Goal: Task Accomplishment & Management: Complete application form

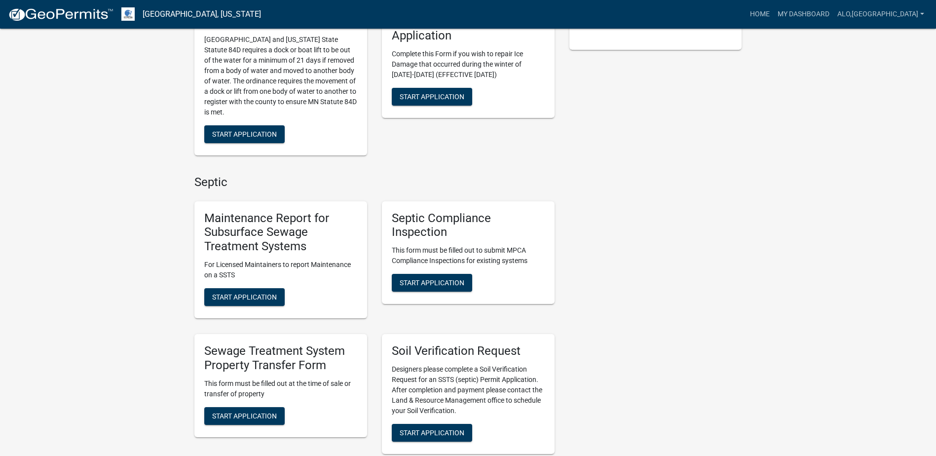
scroll to position [296, 0]
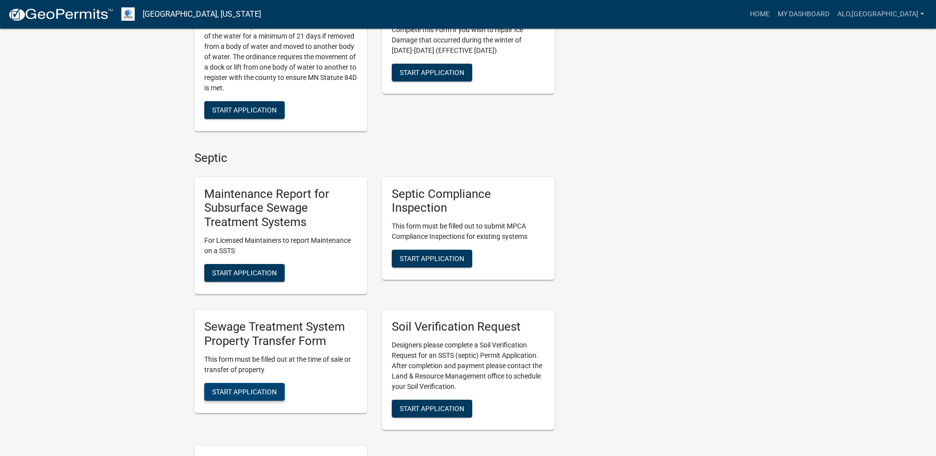
click at [260, 393] on span "Start Application" at bounding box center [244, 391] width 65 height 8
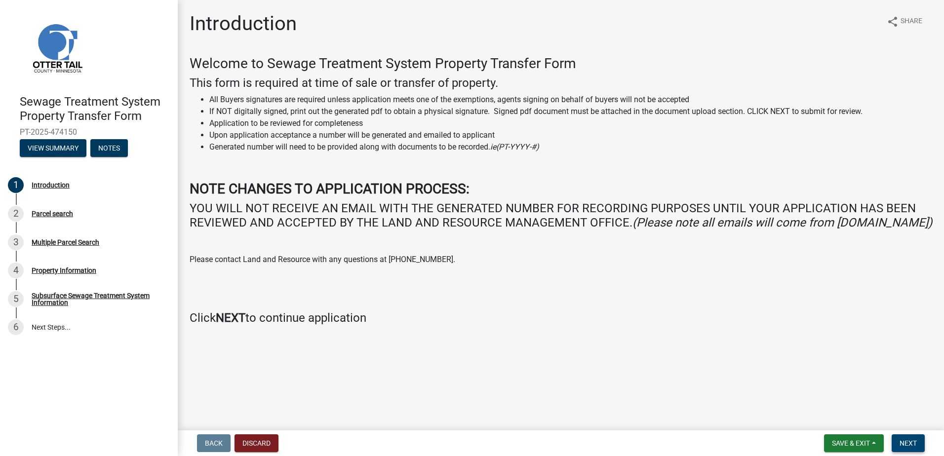
click at [910, 444] on span "Next" at bounding box center [907, 443] width 17 height 8
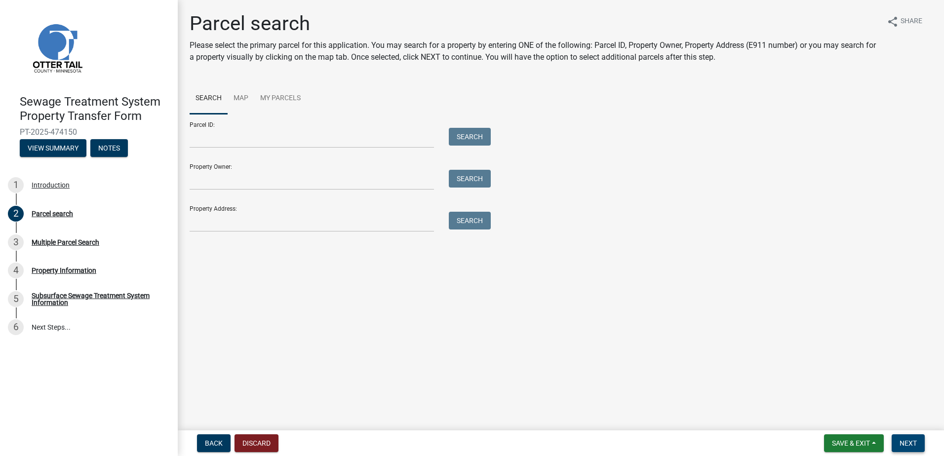
click at [907, 445] on span "Next" at bounding box center [907, 443] width 17 height 8
click at [71, 242] on div "Multiple Parcel Search" at bounding box center [66, 242] width 68 height 7
click at [58, 217] on div "Parcel search" at bounding box center [52, 213] width 41 height 7
click at [243, 97] on link "Map" at bounding box center [241, 99] width 27 height 32
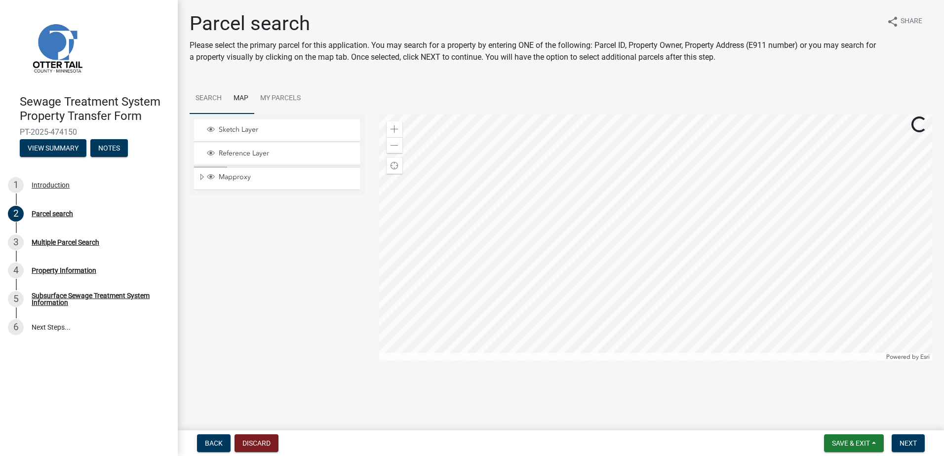
click at [214, 95] on link "Search" at bounding box center [209, 99] width 38 height 32
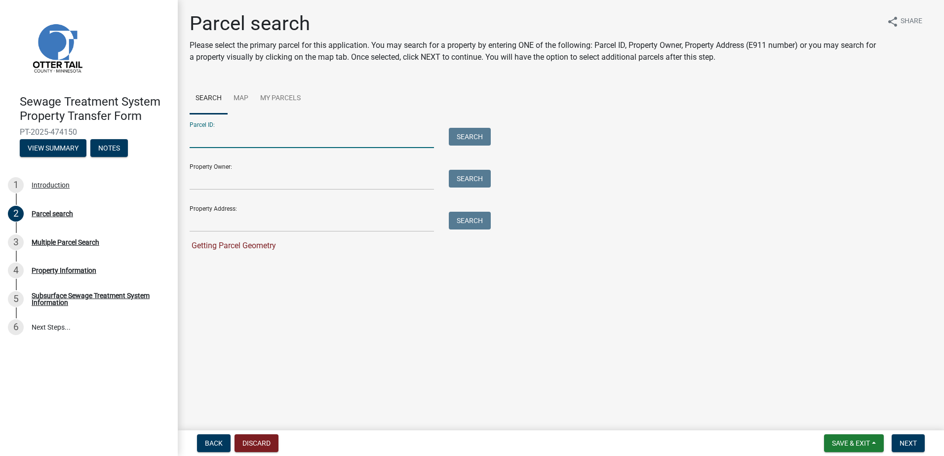
click at [206, 141] on input "Parcel ID:" at bounding box center [312, 138] width 244 height 20
type input "38000990818000"
click at [471, 136] on button "Search" at bounding box center [470, 137] width 42 height 18
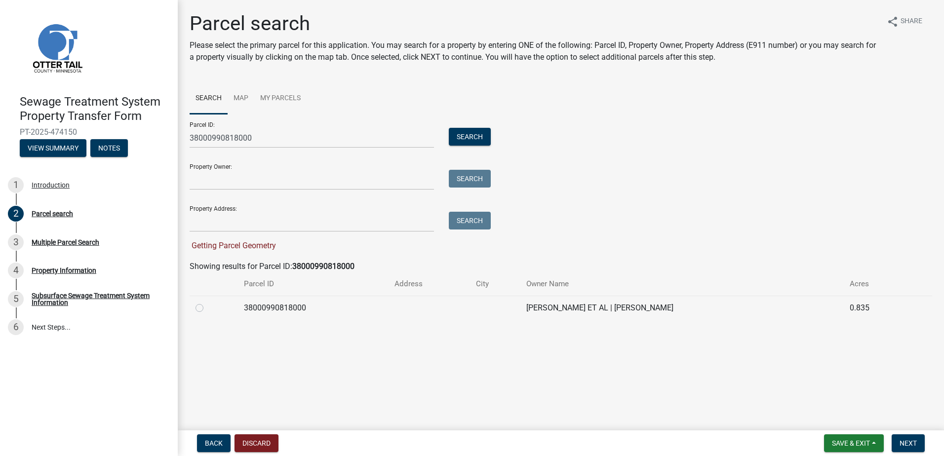
click at [207, 302] on label at bounding box center [207, 302] width 0 height 0
click at [207, 306] on input "radio" at bounding box center [210, 305] width 6 height 6
radio input "true"
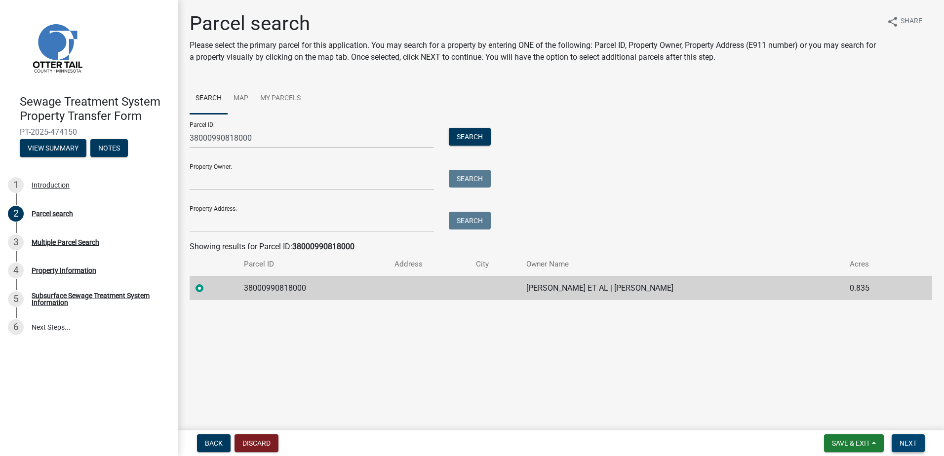
click at [912, 443] on span "Next" at bounding box center [907, 443] width 17 height 8
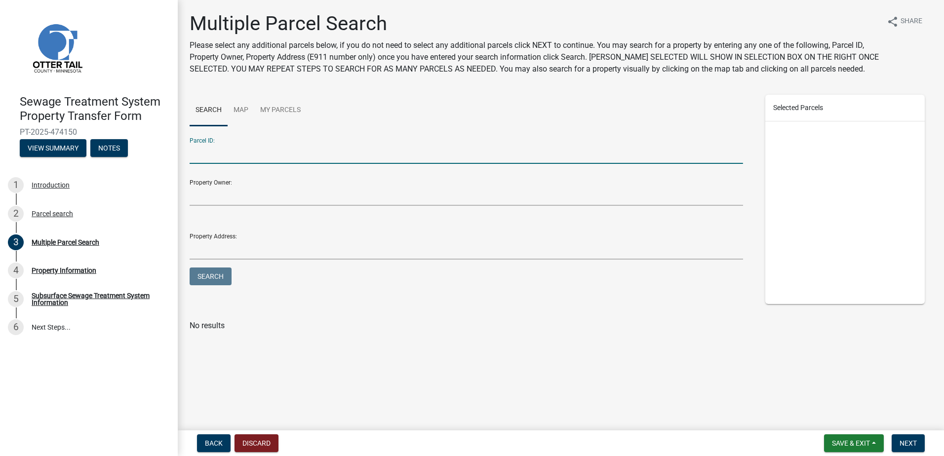
click at [200, 154] on input "Parcel ID:" at bounding box center [466, 154] width 553 height 20
type input "38000990818000"
click at [216, 276] on button "Search" at bounding box center [211, 276] width 42 height 18
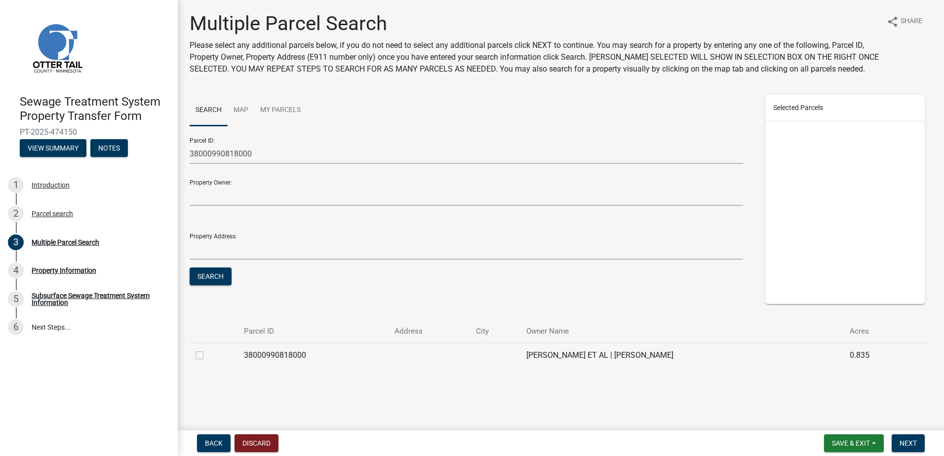
click at [207, 349] on label at bounding box center [207, 349] width 0 height 0
click at [207, 355] on input "checkbox" at bounding box center [210, 352] width 6 height 6
checkbox input "true"
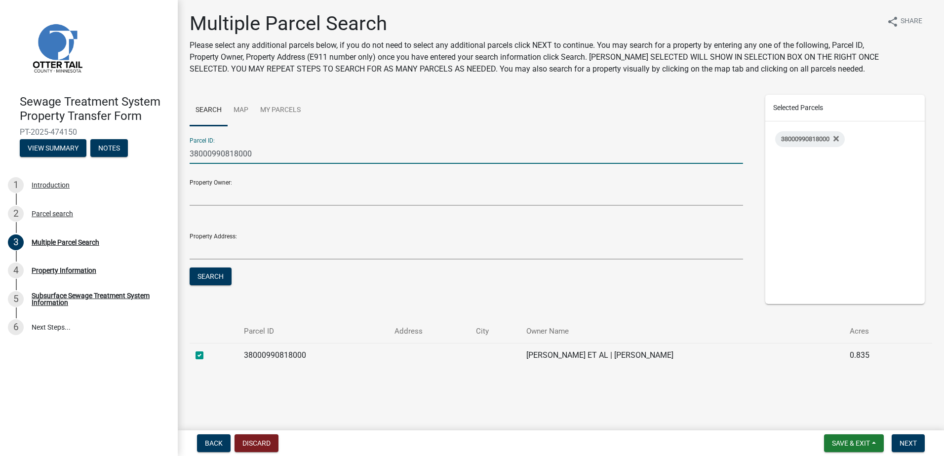
click at [262, 152] on input "38000990818000" at bounding box center [466, 154] width 553 height 20
drag, startPoint x: 262, startPoint y: 152, endPoint x: 135, endPoint y: 155, distance: 127.4
click at [135, 155] on div "Sewage Treatment System Property Transfer Form PT-2025-474150 View Summary Note…" at bounding box center [472, 228] width 944 height 456
type input "38000990535000"
click at [190, 267] on button "Search" at bounding box center [211, 276] width 42 height 18
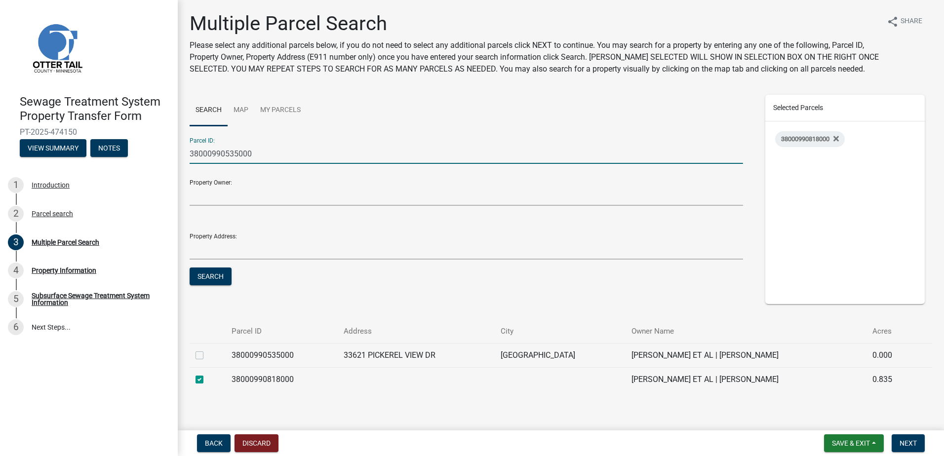
click at [207, 349] on label at bounding box center [207, 349] width 0 height 0
click at [207, 355] on input "checkbox" at bounding box center [210, 352] width 6 height 6
checkbox input "true"
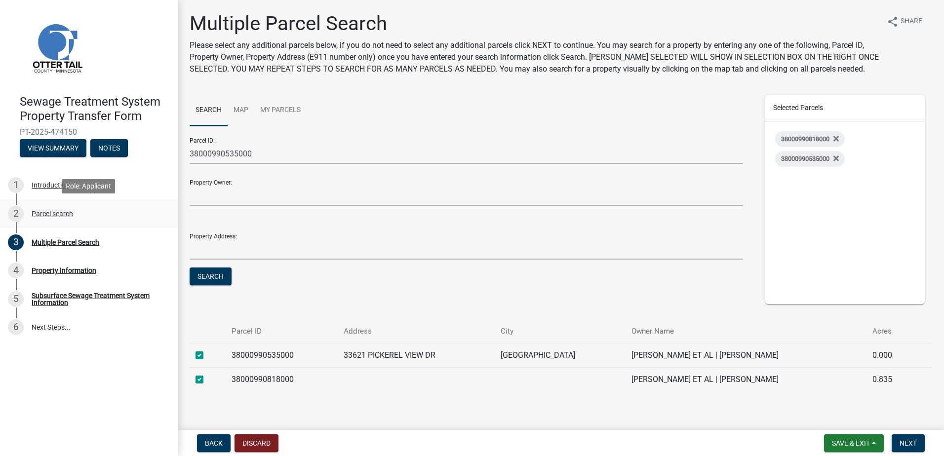
click at [52, 212] on div "Parcel search" at bounding box center [52, 213] width 41 height 7
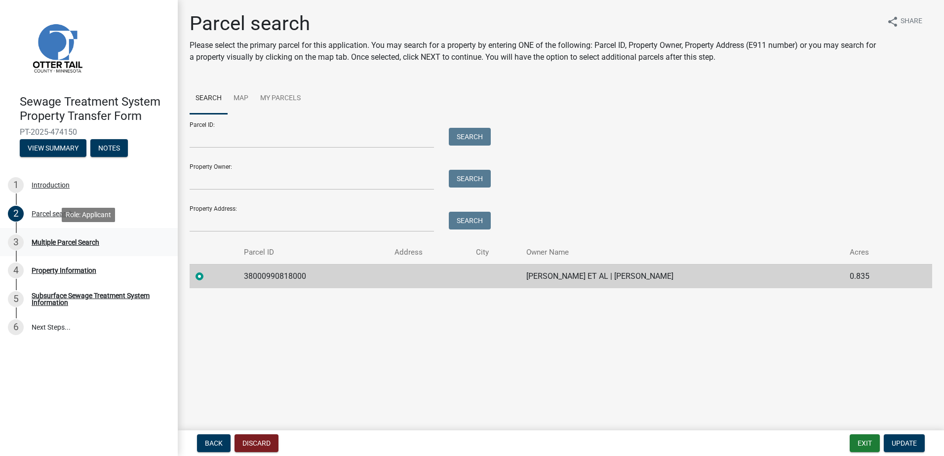
click at [51, 247] on div "3 Multiple Parcel Search" at bounding box center [85, 242] width 154 height 16
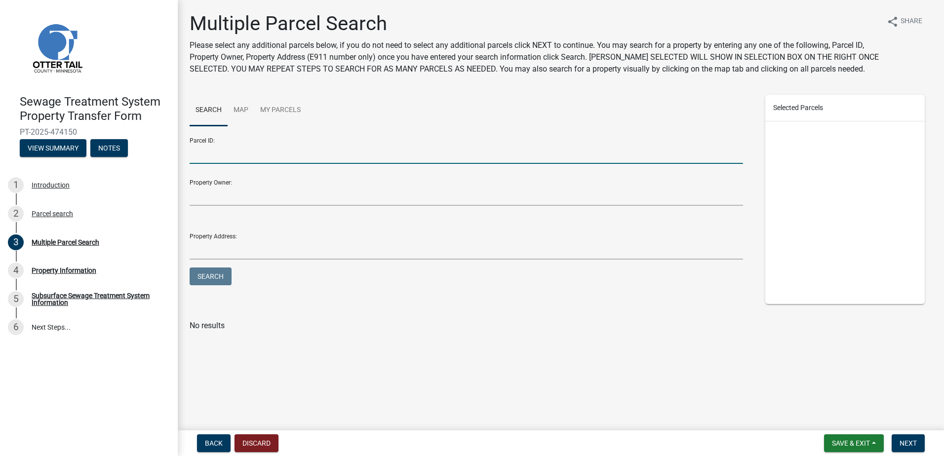
click at [202, 158] on input "Parcel ID:" at bounding box center [466, 154] width 553 height 20
type input "38000990818000"
click at [214, 271] on button "Search" at bounding box center [211, 276] width 42 height 18
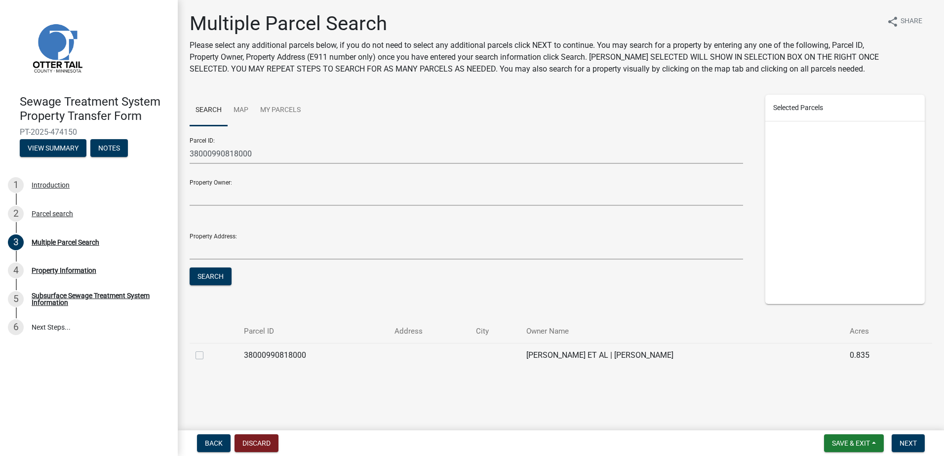
click at [207, 349] on label at bounding box center [207, 349] width 0 height 0
click at [207, 356] on input "checkbox" at bounding box center [210, 352] width 6 height 6
checkbox input "true"
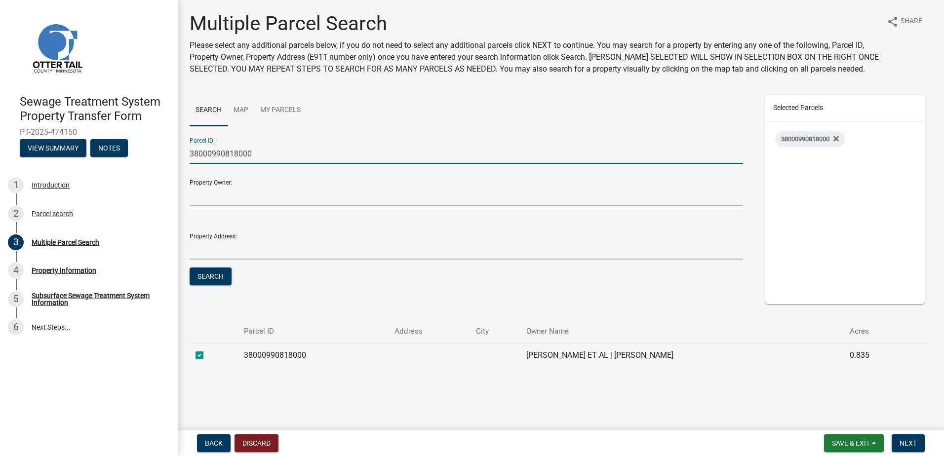
drag, startPoint x: 262, startPoint y: 152, endPoint x: 172, endPoint y: 154, distance: 89.3
click at [172, 154] on div "Sewage Treatment System Property Transfer Form PT-2025-474150 View Summary Note…" at bounding box center [472, 228] width 944 height 456
type input "38000990535000"
click at [204, 279] on button "Search" at bounding box center [211, 276] width 42 height 18
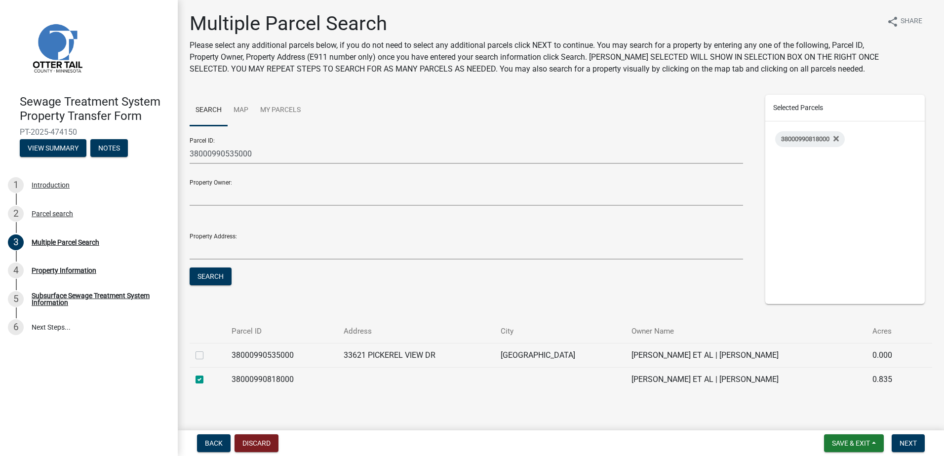
click at [207, 349] on label at bounding box center [207, 349] width 0 height 0
click at [207, 356] on input "checkbox" at bounding box center [210, 352] width 6 height 6
checkbox input "true"
click at [914, 441] on span "Next" at bounding box center [907, 443] width 17 height 8
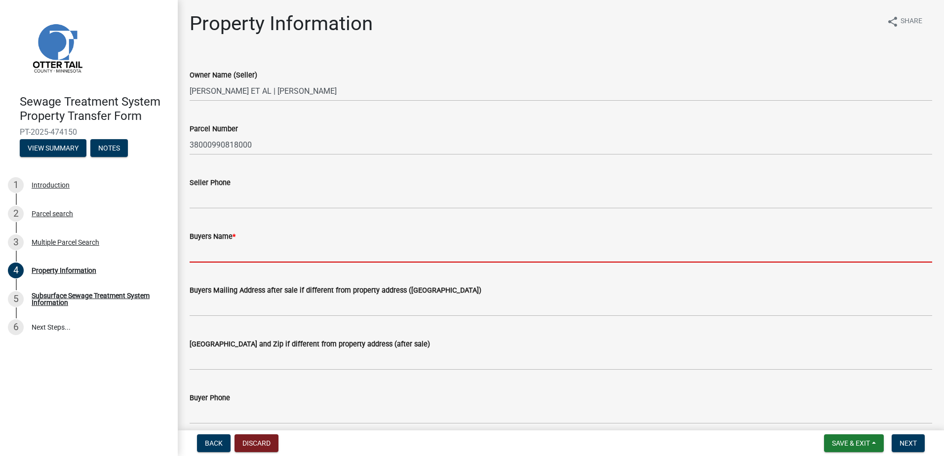
click at [211, 252] on input "Buyers Name *" at bounding box center [561, 252] width 742 height 20
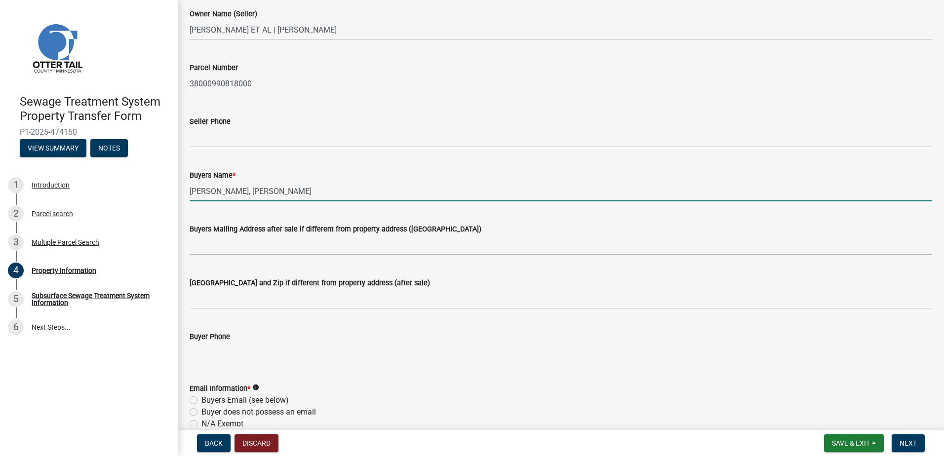
scroll to position [99, 0]
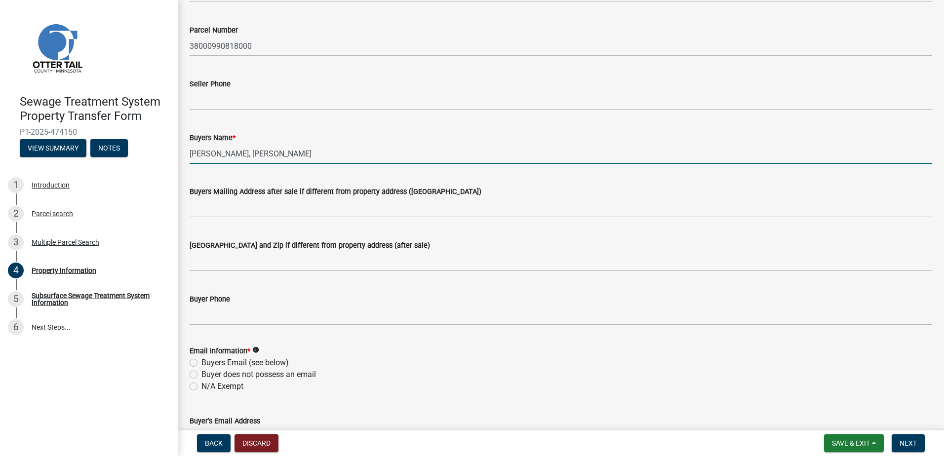
type input "[PERSON_NAME], [PERSON_NAME]"
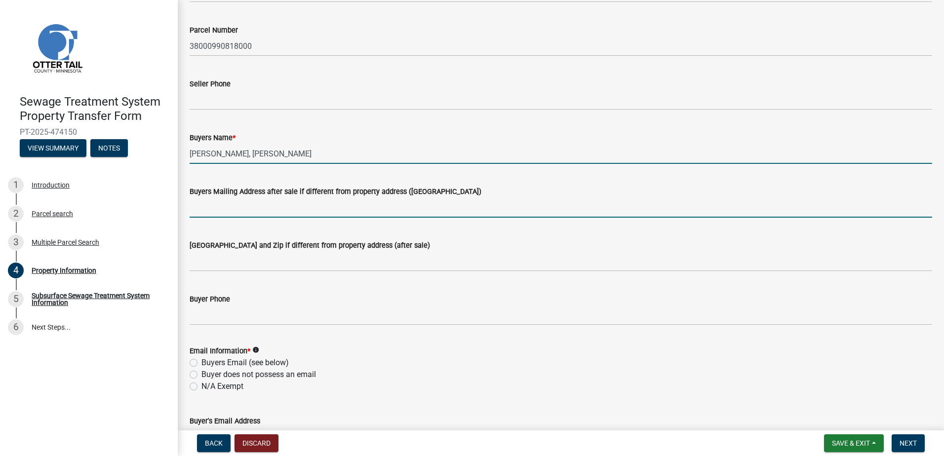
click at [203, 203] on input "Buyers Mailing Address after sale if different from property address ([GEOGRAPH…" at bounding box center [561, 207] width 742 height 20
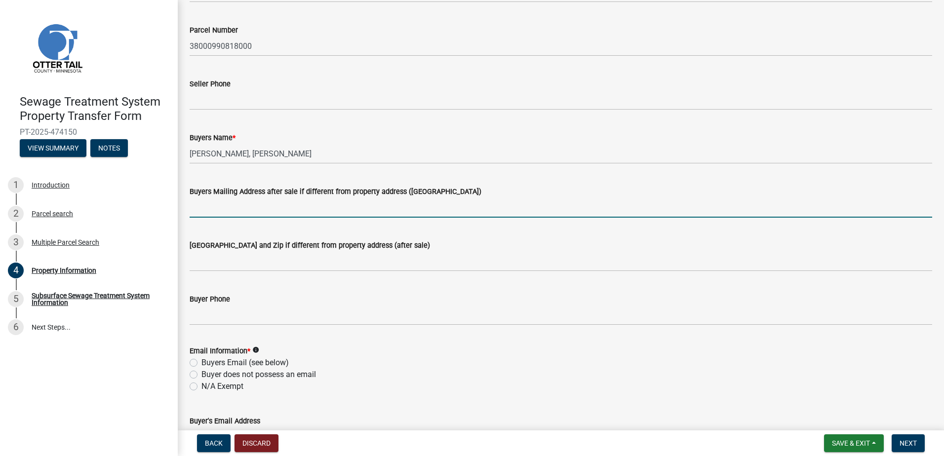
click at [206, 207] on input "Buyers Mailing Address after sale if different from property address ([GEOGRAPH…" at bounding box center [561, 207] width 742 height 20
type input "[STREET_ADDRESS]"
type input "3208152603"
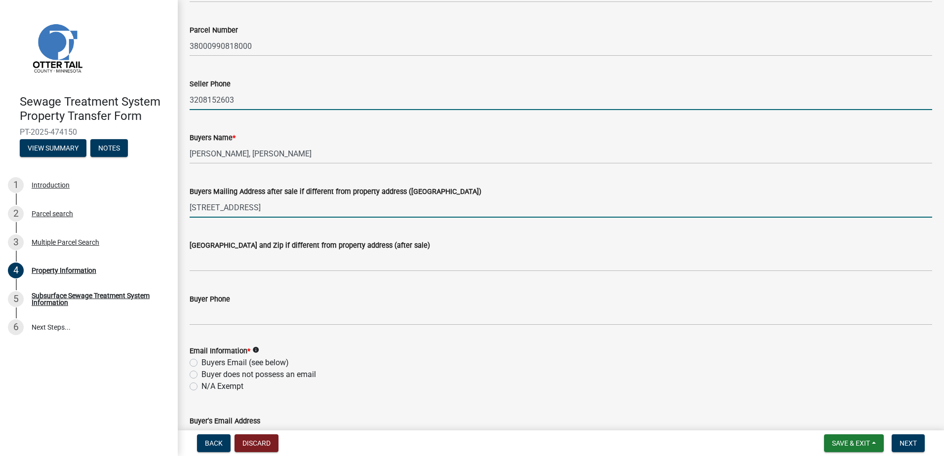
click at [242, 100] on input "3208152603" at bounding box center [561, 100] width 742 height 20
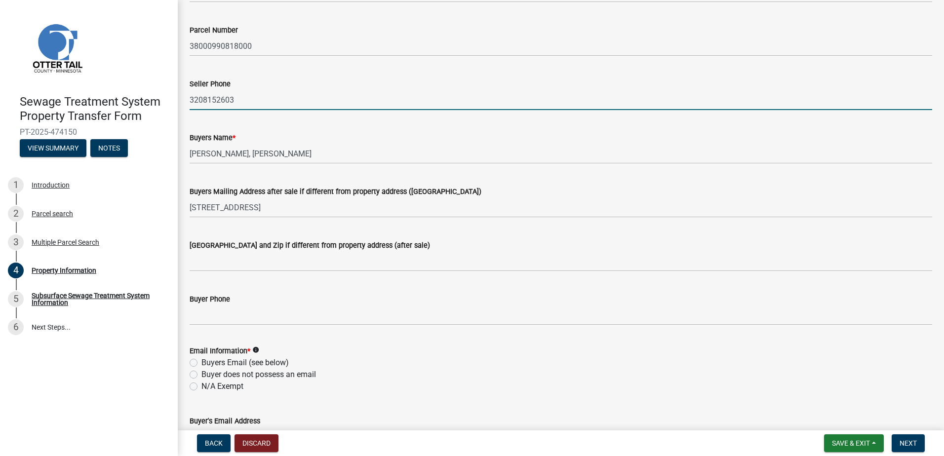
drag, startPoint x: 237, startPoint y: 100, endPoint x: 126, endPoint y: 105, distance: 111.2
click at [126, 105] on div "Sewage Treatment System Property Transfer Form PT-2025-474150 View Summary Note…" at bounding box center [472, 228] width 944 height 456
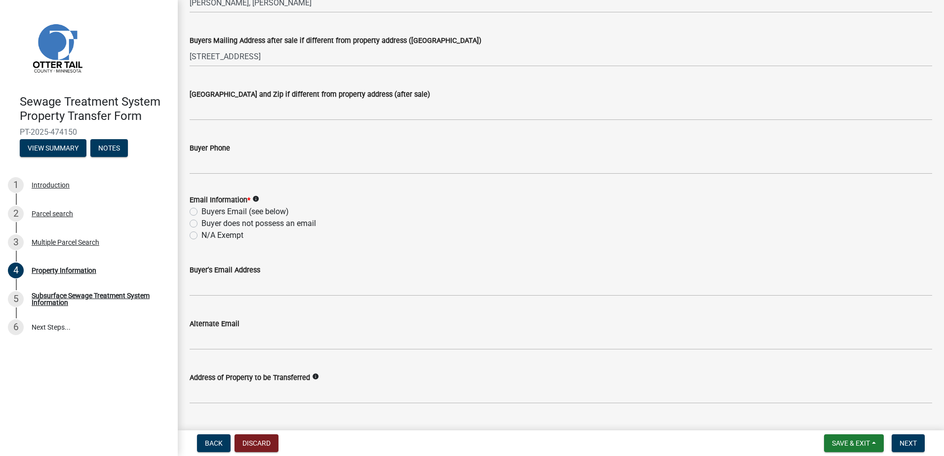
scroll to position [197, 0]
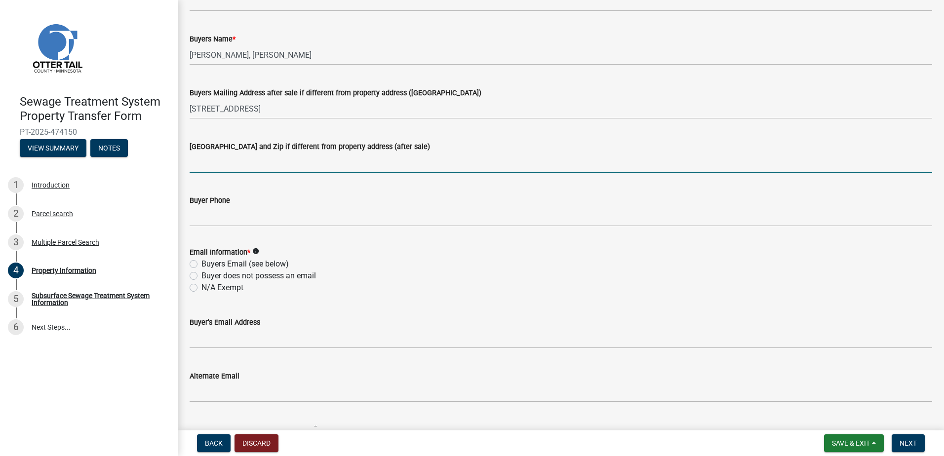
click at [198, 158] on input "[GEOGRAPHIC_DATA] and Zip if different from property address (after sale)" at bounding box center [561, 162] width 742 height 20
click at [193, 163] on input "[GEOGRAPHIC_DATA] and Zip if different from property address (after sale)" at bounding box center [561, 162] width 742 height 20
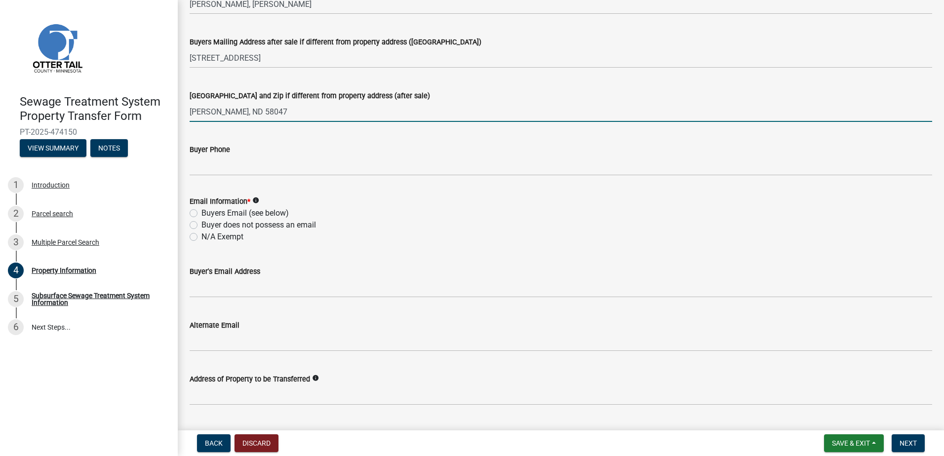
scroll to position [296, 0]
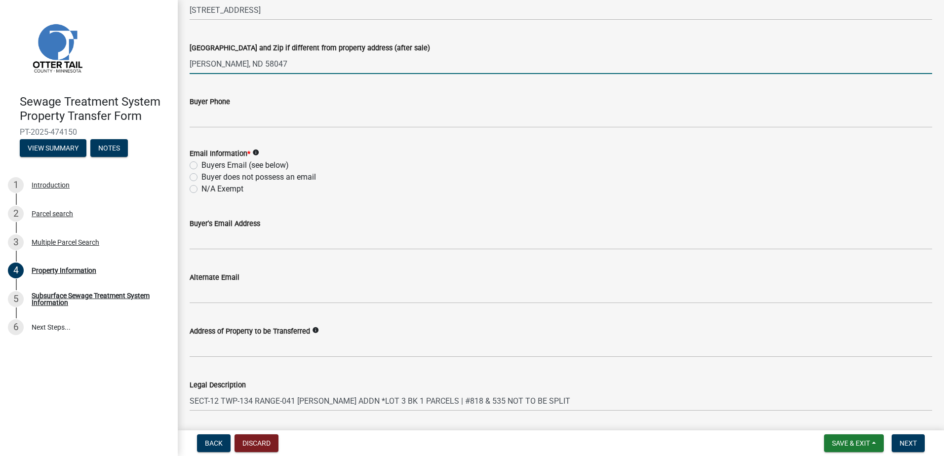
type input "[PERSON_NAME], ND 58047"
click at [201, 175] on label "Buyer does not possess an email" at bounding box center [258, 177] width 114 height 12
click at [201, 175] on input "Buyer does not possess an email" at bounding box center [204, 174] width 6 height 6
radio input "true"
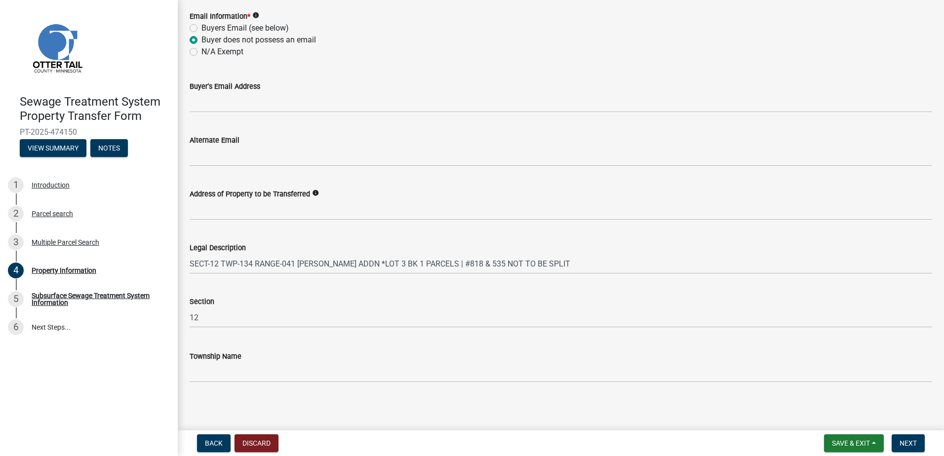
scroll to position [436, 0]
click at [313, 190] on icon "info" at bounding box center [315, 190] width 7 height 7
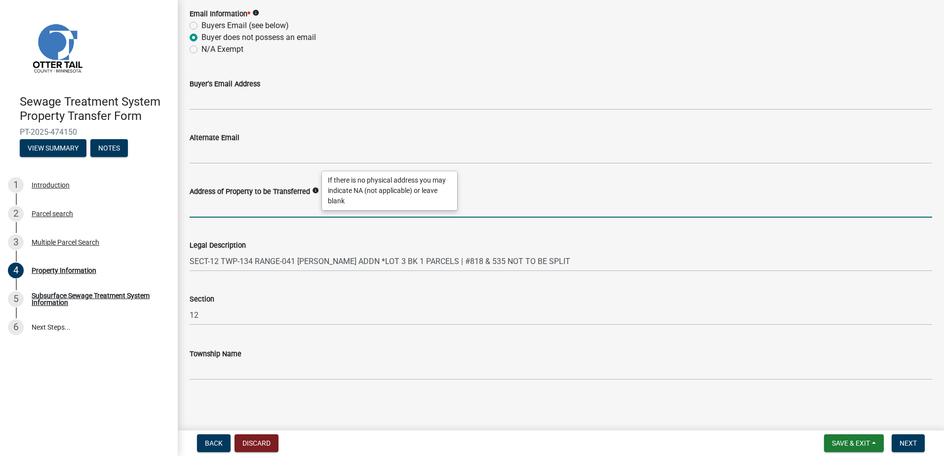
click at [201, 211] on input "Address of Property to be Transferred" at bounding box center [561, 207] width 742 height 20
type input "33621 PICKEREL VIEW DR"
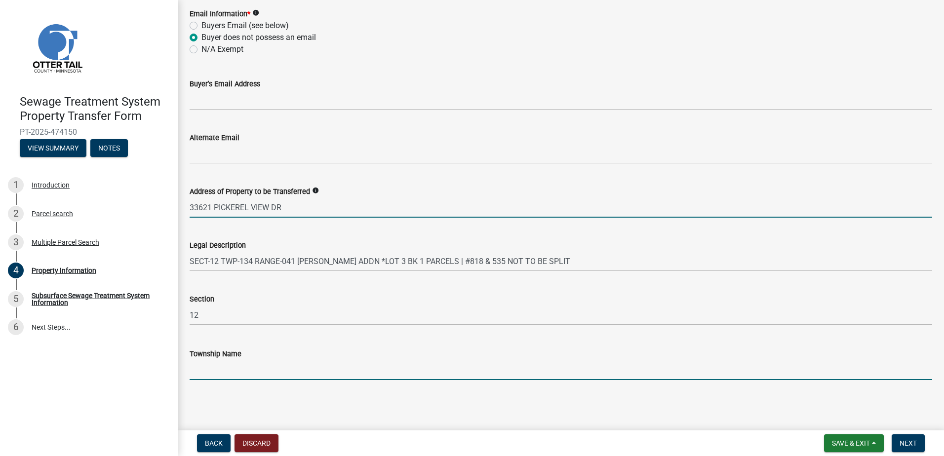
click at [211, 368] on input "Township Name" at bounding box center [561, 370] width 742 height 20
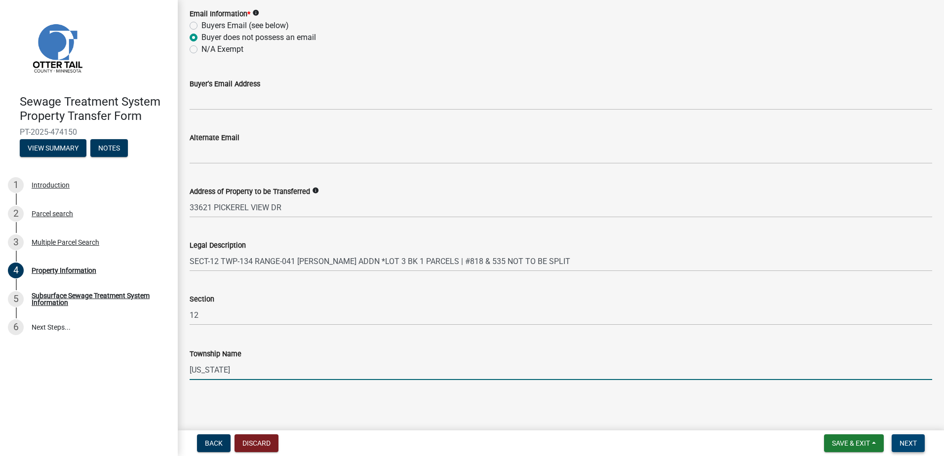
type input "[US_STATE]"
click at [907, 439] on span "Next" at bounding box center [907, 443] width 17 height 8
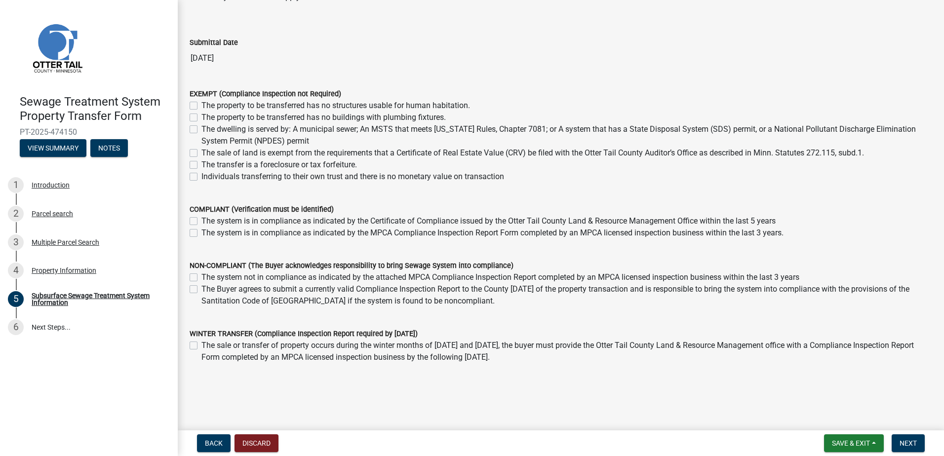
scroll to position [49, 0]
click at [201, 232] on label "The system is in compliance as indicated by the MPCA Compliance Inspection Repo…" at bounding box center [492, 232] width 582 height 12
click at [201, 232] on input "The system is in compliance as indicated by the MPCA Compliance Inspection Repo…" at bounding box center [204, 229] width 6 height 6
checkbox input "true"
checkbox input "false"
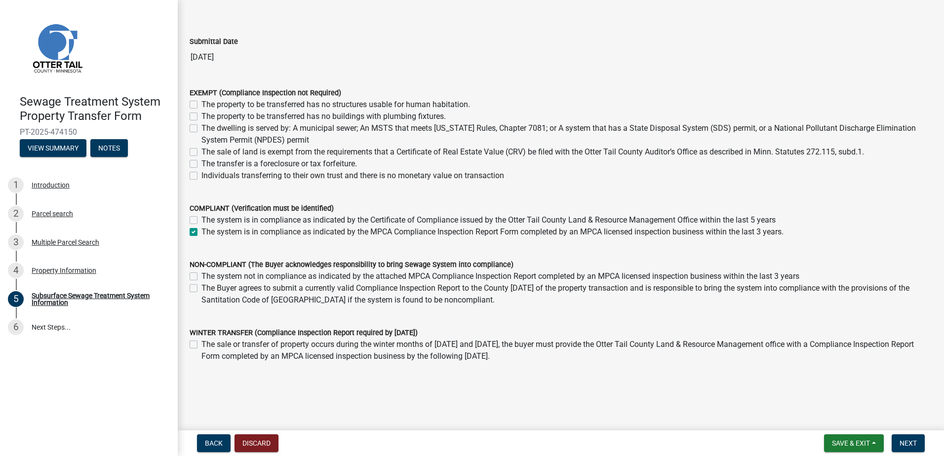
checkbox input "true"
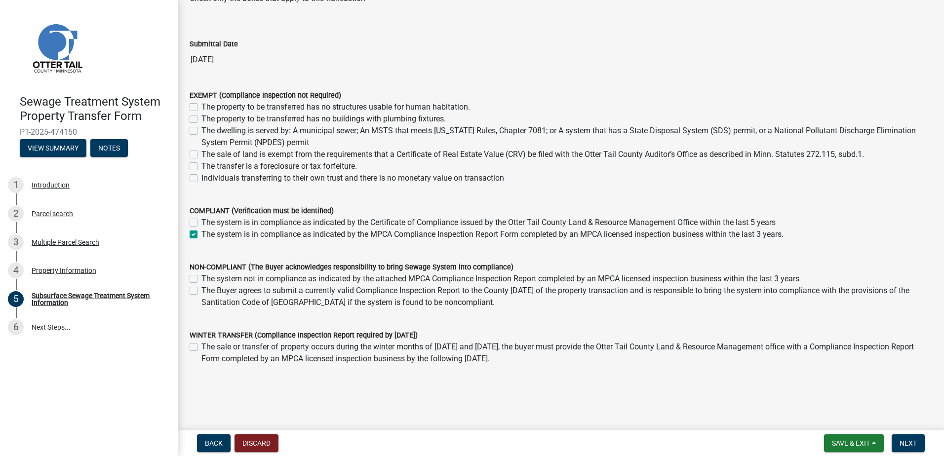
scroll to position [0, 0]
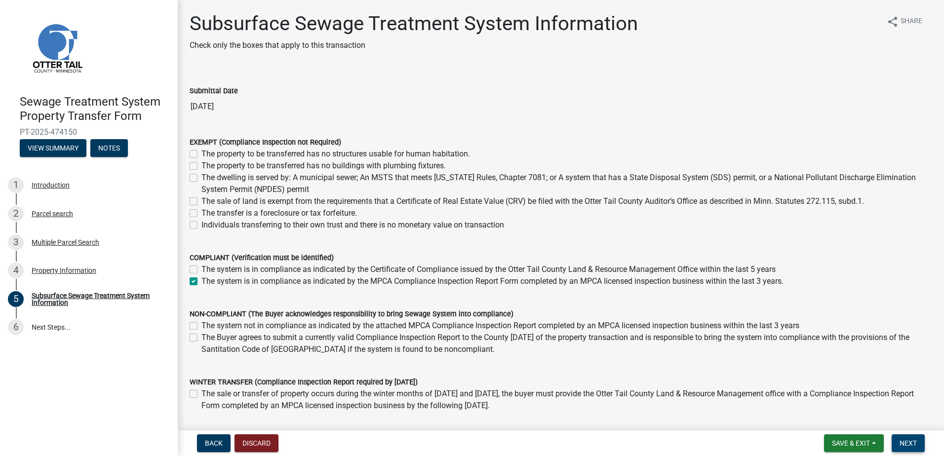
click at [911, 438] on button "Next" at bounding box center [907, 443] width 33 height 18
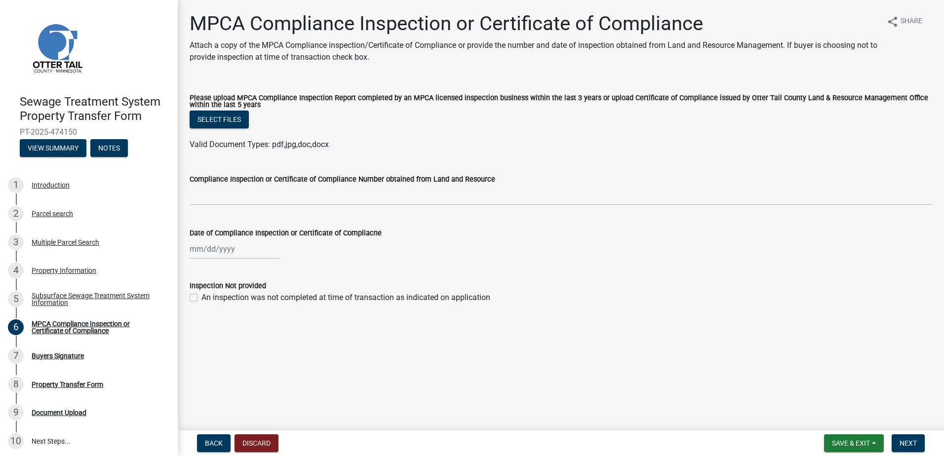
click at [566, 161] on div "Compliance Inspection or Certificate of Compliance Number obtained from Land an…" at bounding box center [561, 182] width 742 height 46
click at [234, 119] on button "Select files" at bounding box center [219, 120] width 59 height 18
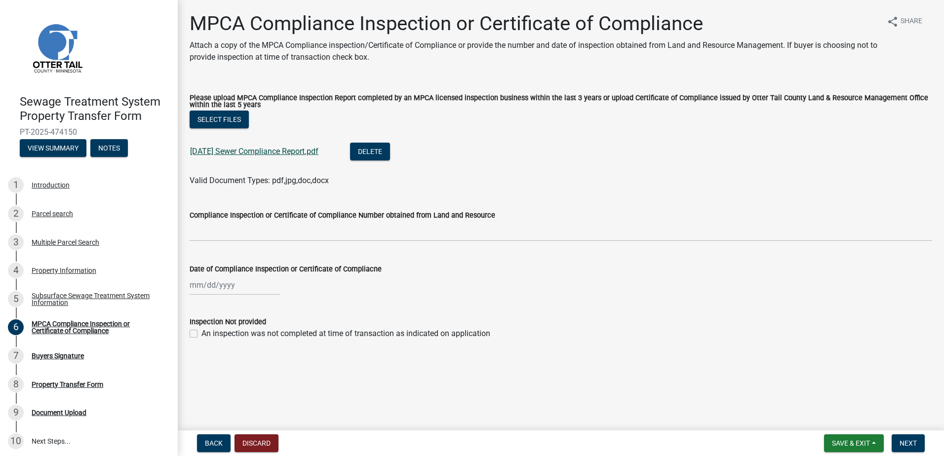
click at [248, 152] on link "[DATE] Sewer Compliance Report.pdf" at bounding box center [254, 151] width 128 height 9
click at [196, 286] on div at bounding box center [235, 285] width 90 height 20
select select "9"
select select "2025"
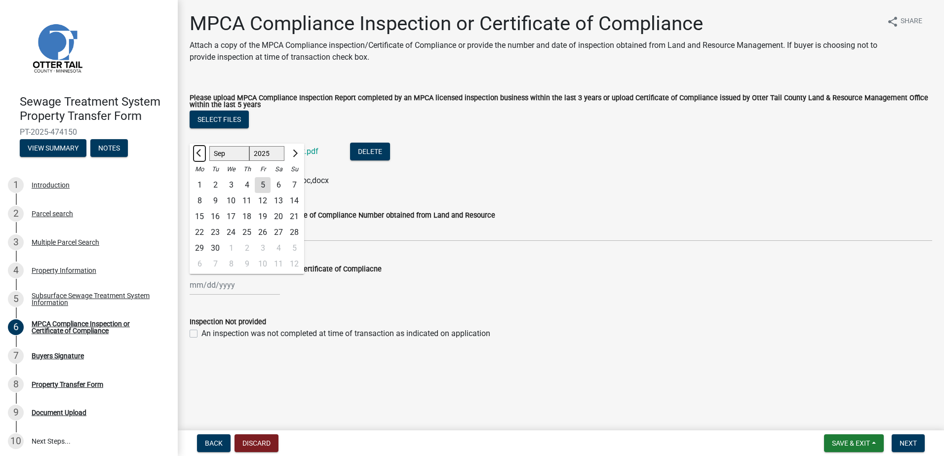
click at [196, 156] on button "Previous month" at bounding box center [199, 154] width 12 height 16
select select "7"
click at [231, 203] on div "9" at bounding box center [231, 201] width 16 height 16
type input "[DATE]"
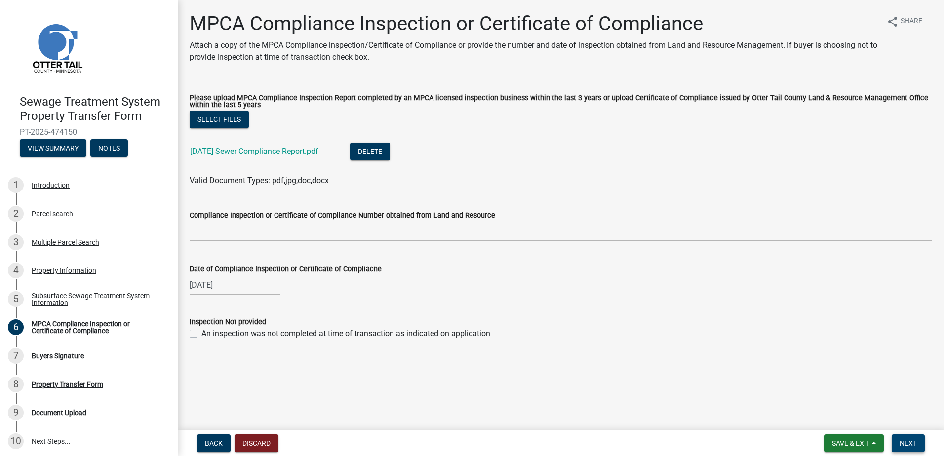
click at [910, 446] on span "Next" at bounding box center [907, 443] width 17 height 8
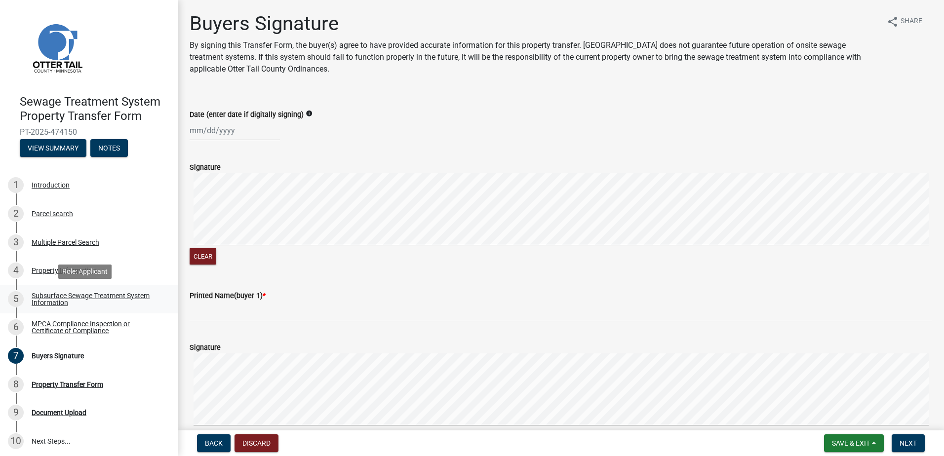
click at [64, 301] on div "Subsurface Sewage Treatment System Information" at bounding box center [97, 299] width 130 height 14
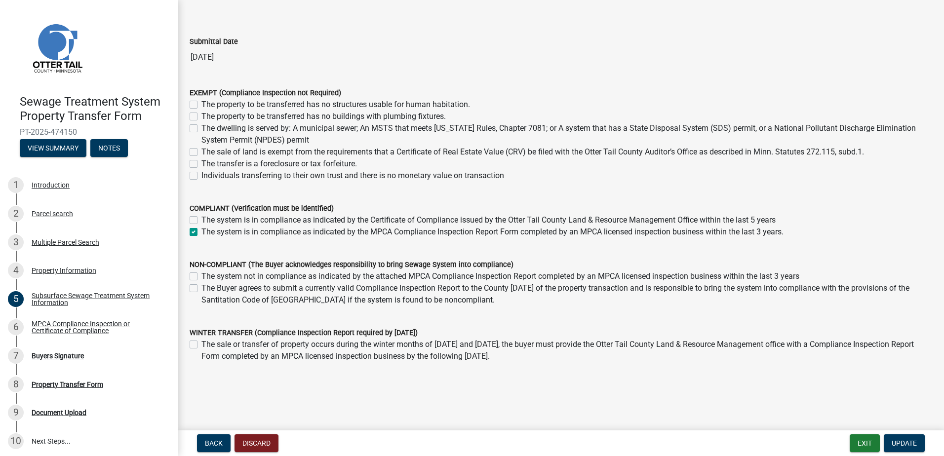
scroll to position [64, 0]
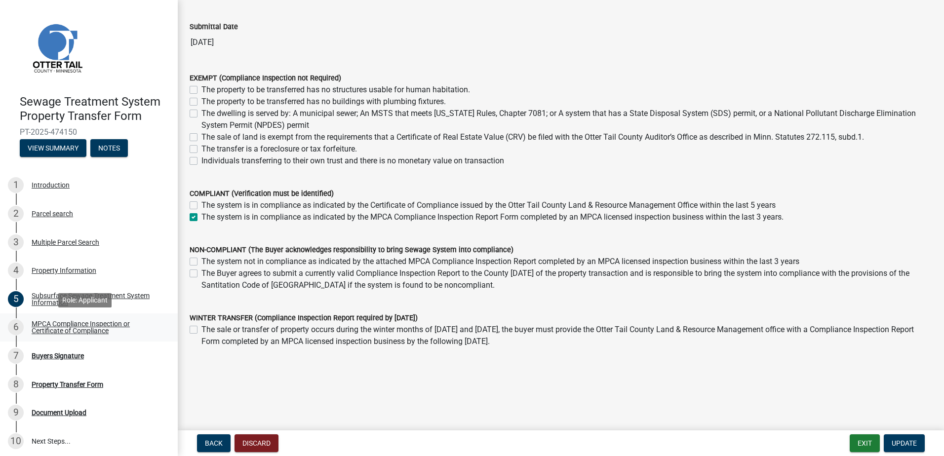
click at [95, 331] on div "MPCA Compliance Inspection or Certificate of Compliance" at bounding box center [97, 327] width 130 height 14
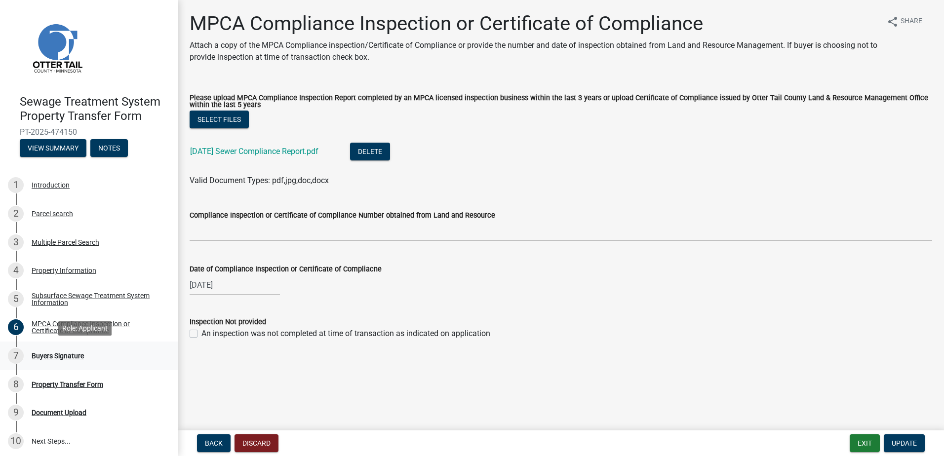
click at [59, 356] on div "Buyers Signature" at bounding box center [58, 355] width 52 height 7
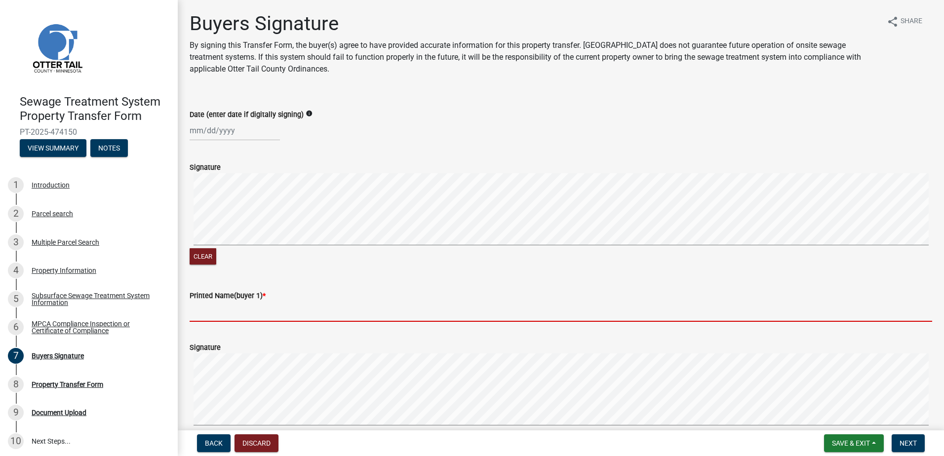
click at [203, 313] on input "Printed Name(buyer 1) *" at bounding box center [561, 312] width 742 height 20
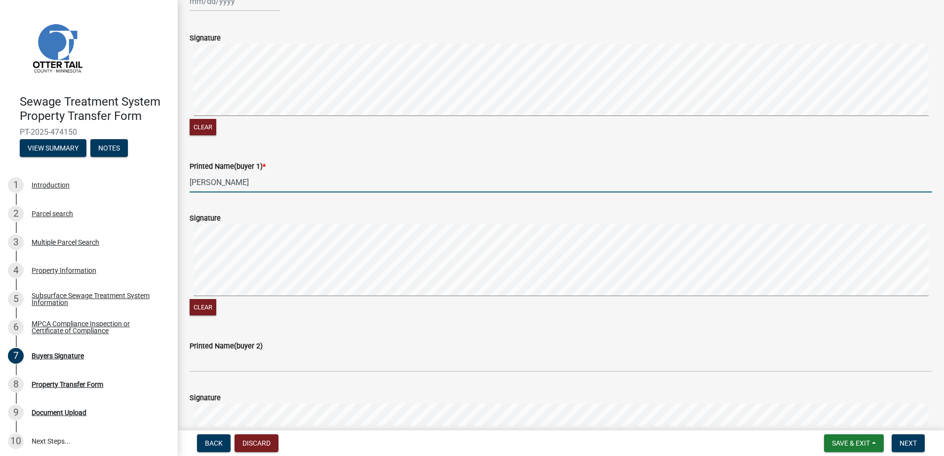
scroll to position [148, 0]
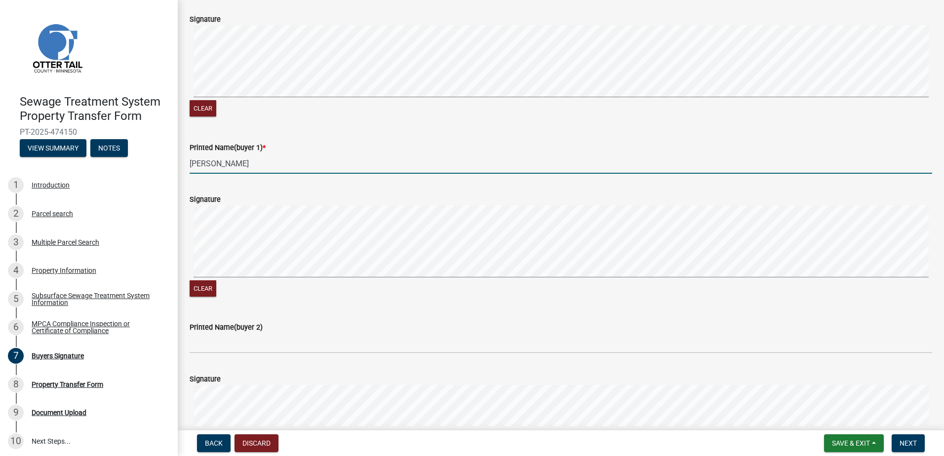
type input "[PERSON_NAME]"
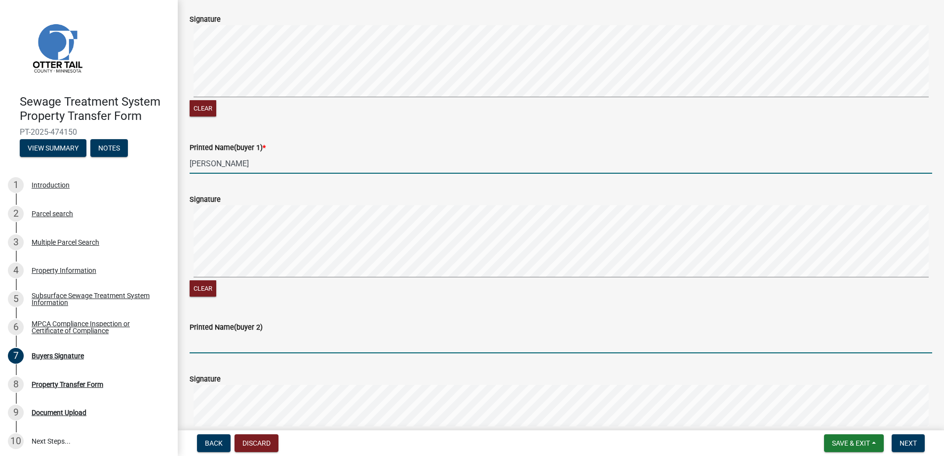
click at [204, 344] on input "Printed Name(buyer 2)" at bounding box center [561, 343] width 742 height 20
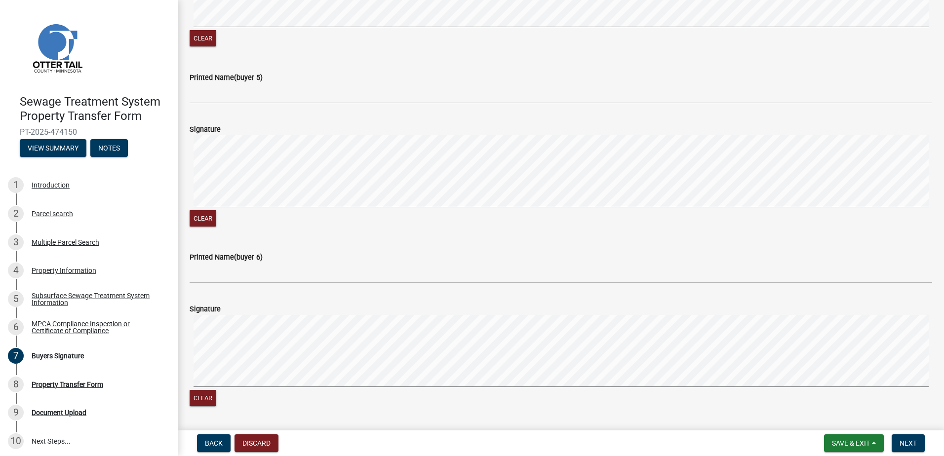
scroll to position [1184, 0]
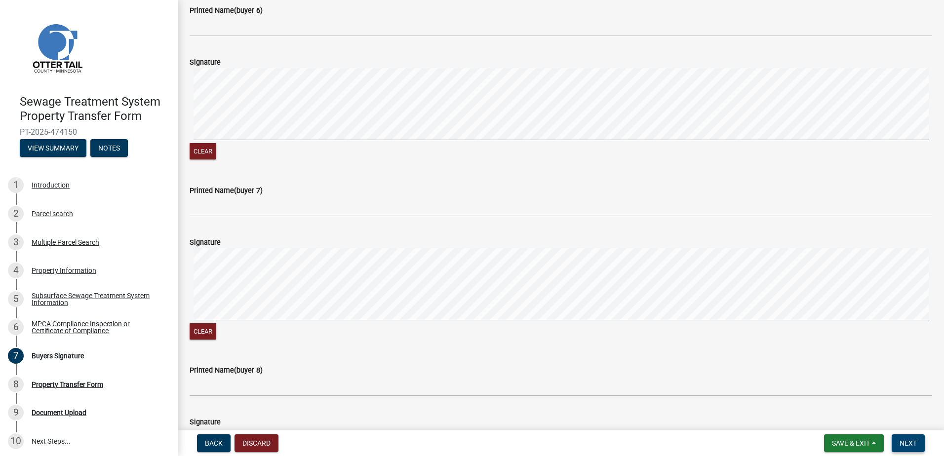
type input "[PERSON_NAME]"
click at [914, 443] on span "Next" at bounding box center [907, 443] width 17 height 8
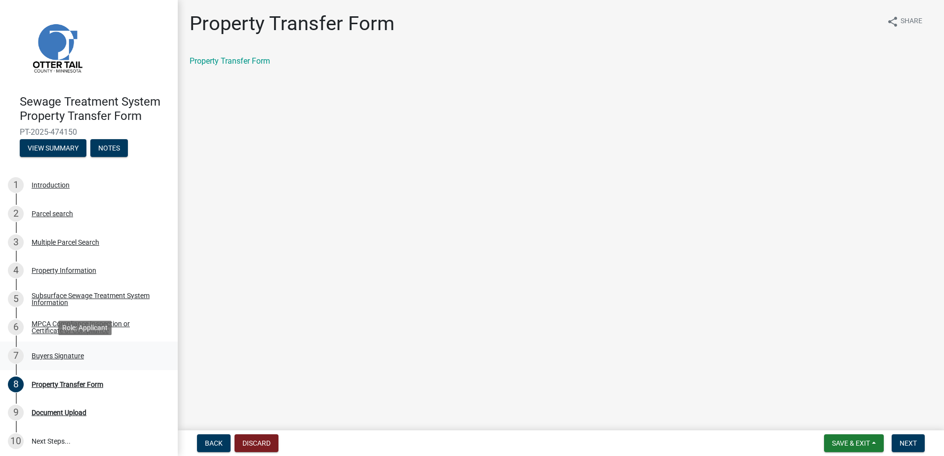
scroll to position [3, 0]
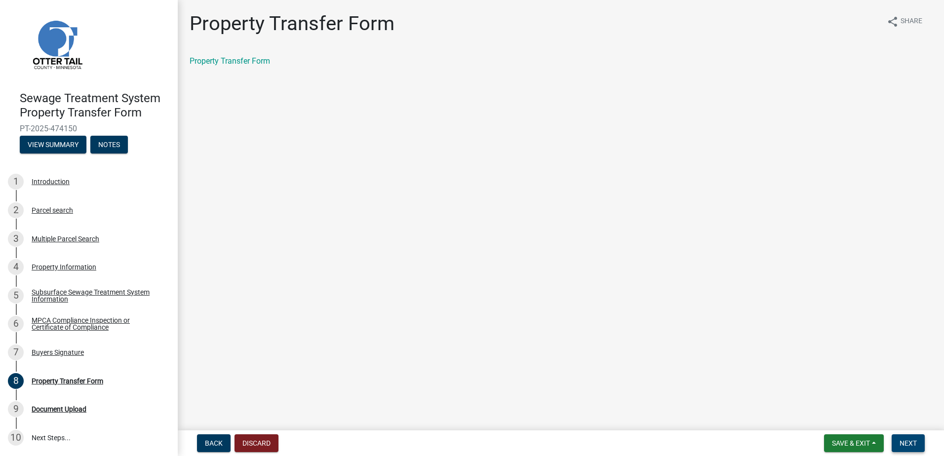
click at [907, 444] on span "Next" at bounding box center [907, 443] width 17 height 8
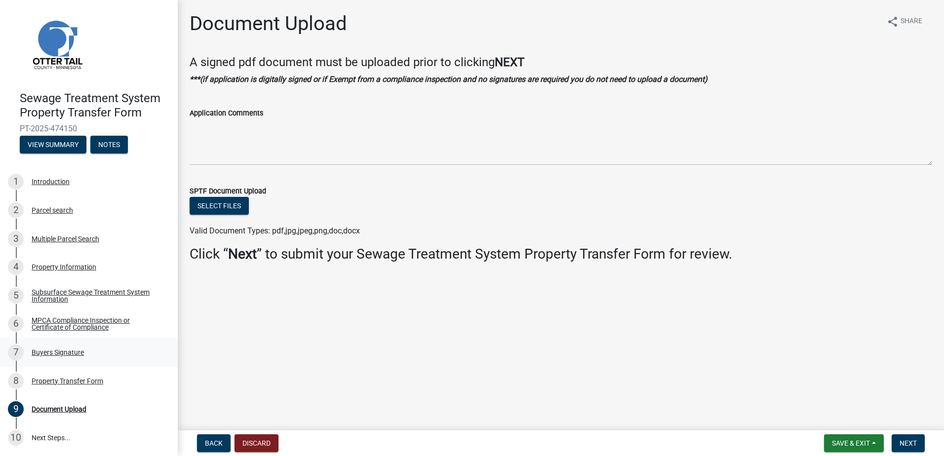
click at [63, 355] on div "Buyers Signature" at bounding box center [58, 352] width 52 height 7
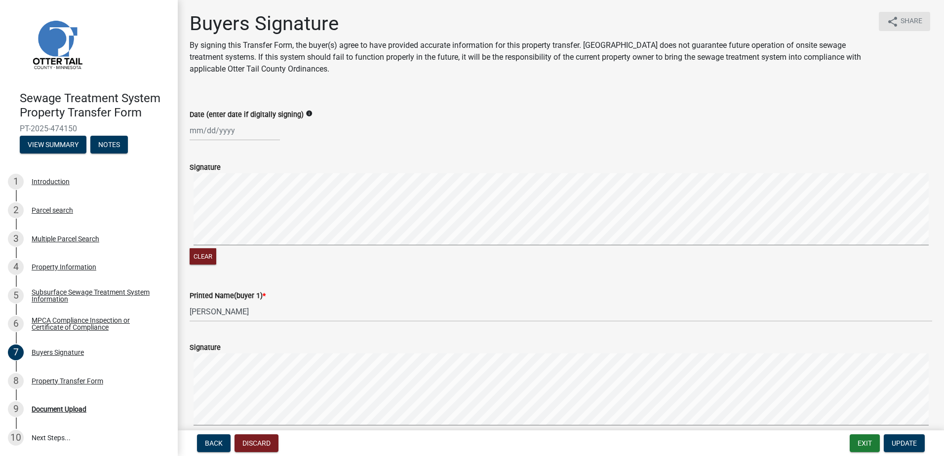
click at [903, 20] on span "Share" at bounding box center [911, 22] width 22 height 12
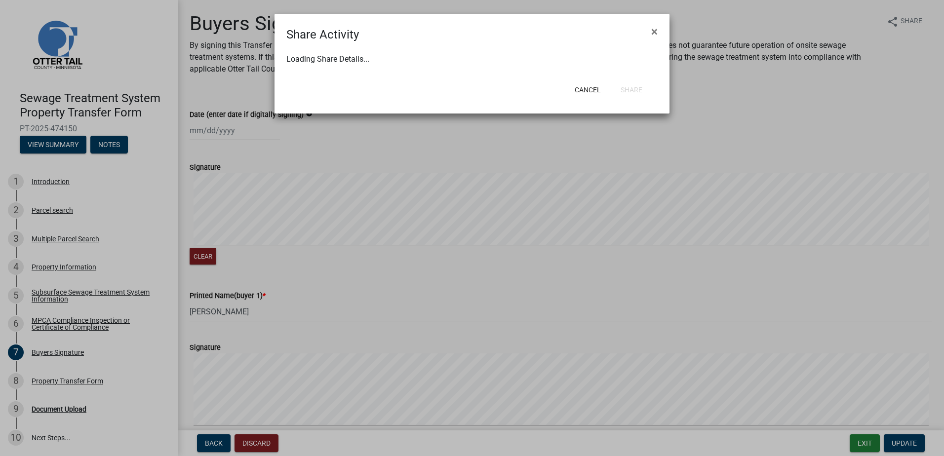
select select "1"
select select "0"
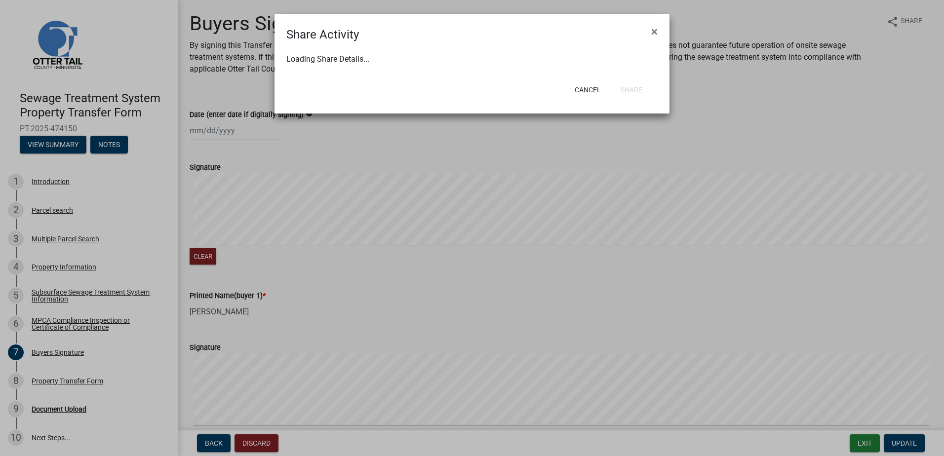
select select "0"
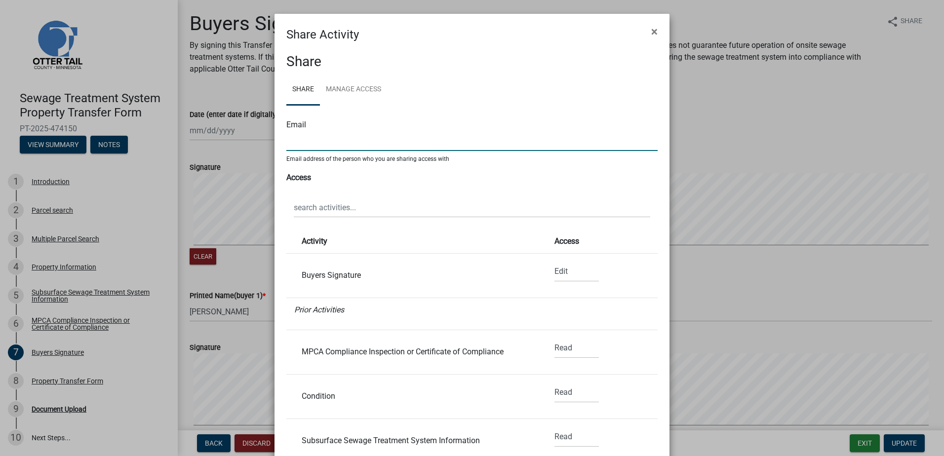
click at [298, 142] on input "text" at bounding box center [471, 141] width 371 height 20
type input "k"
type input "jschlieman@houstoneng.com"
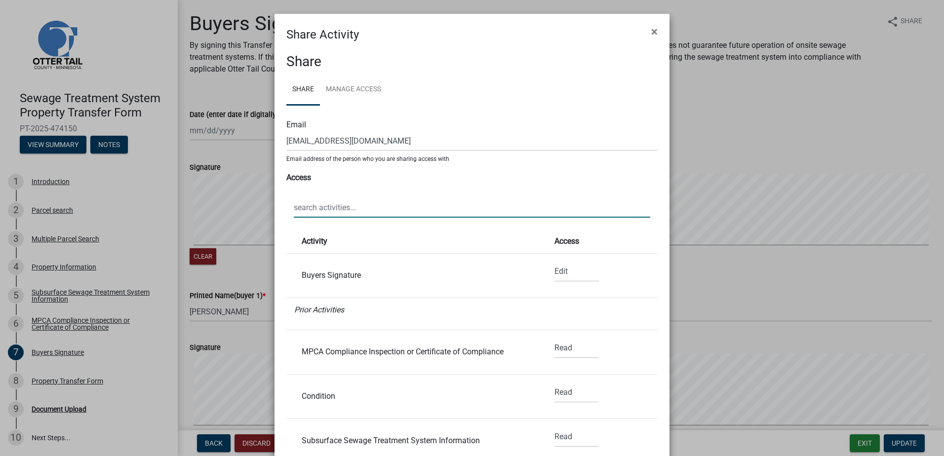
click at [468, 107] on div "Email jschlieman@houstoneng.com Email address of the person who you are sharing…" at bounding box center [471, 134] width 371 height 58
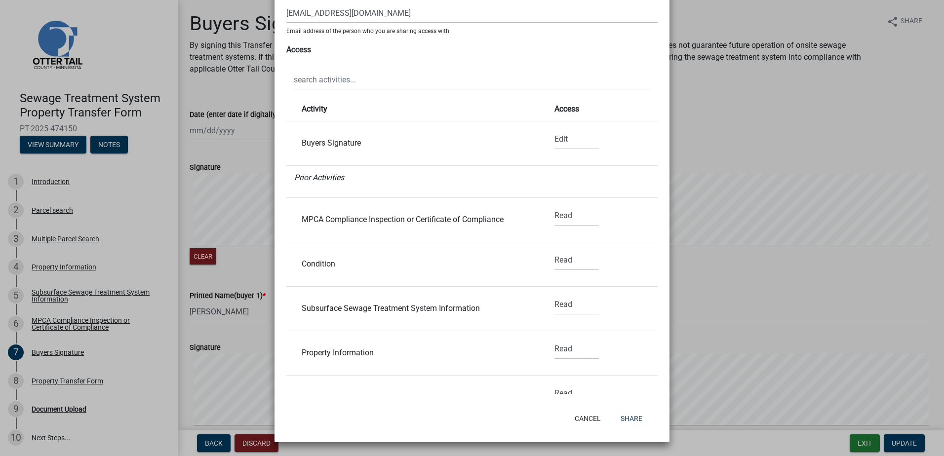
scroll to position [0, 0]
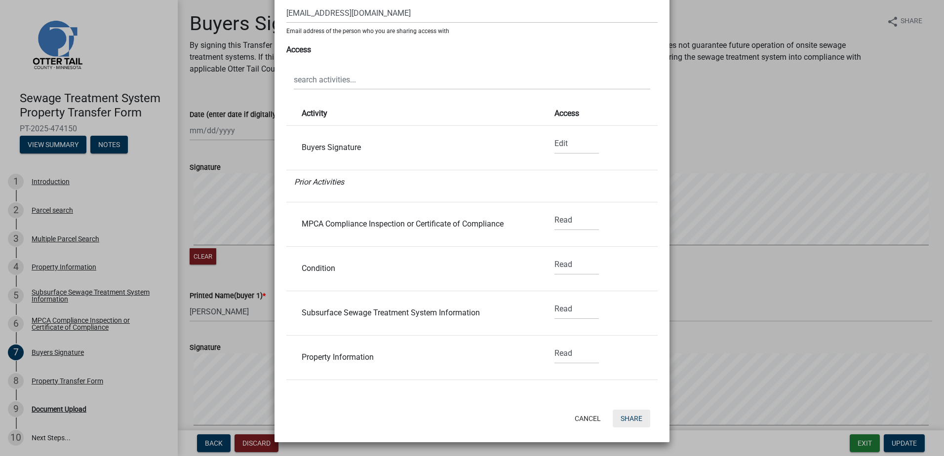
click at [627, 418] on button "Share" at bounding box center [631, 419] width 38 height 18
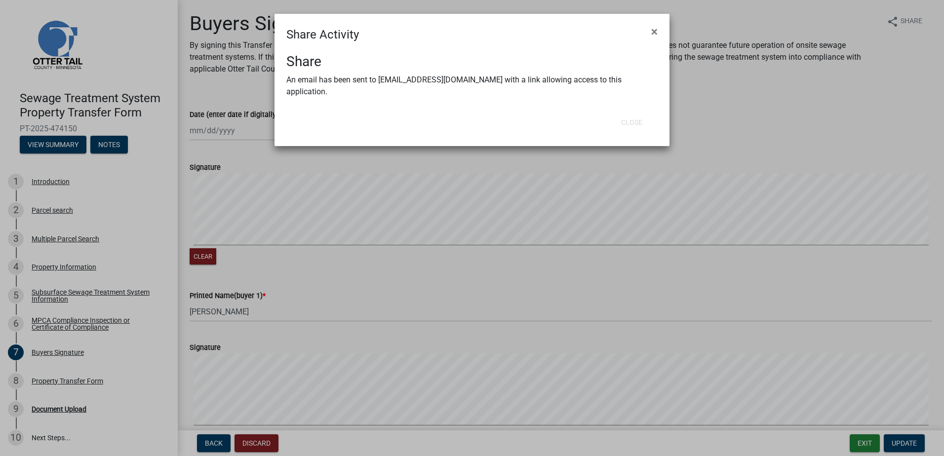
click at [778, 135] on ngb-modal-window "Share Activity × Share An email has been sent to jschlieman@houstoneng.com with…" at bounding box center [472, 228] width 944 height 456
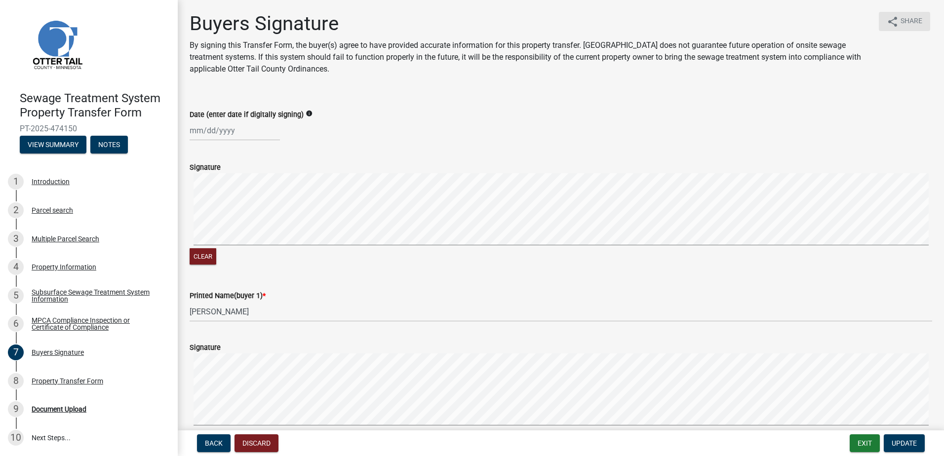
click at [891, 25] on button "share Share" at bounding box center [903, 21] width 51 height 19
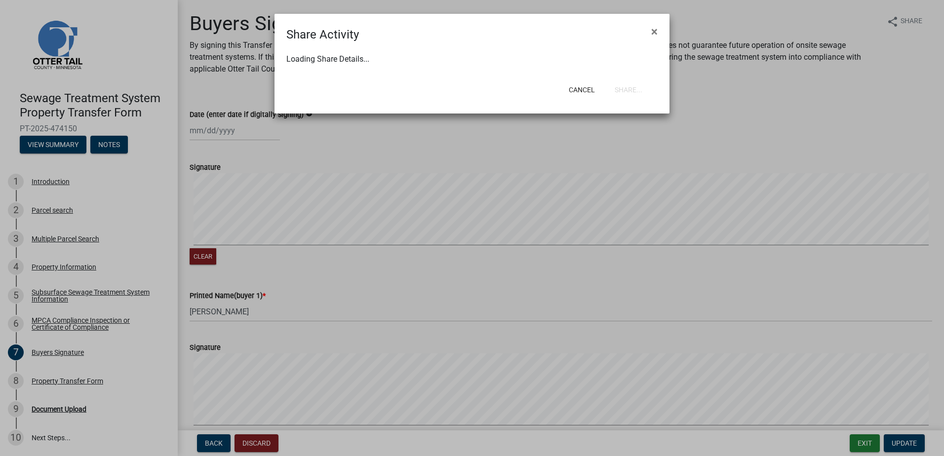
select select "1"
select select "0"
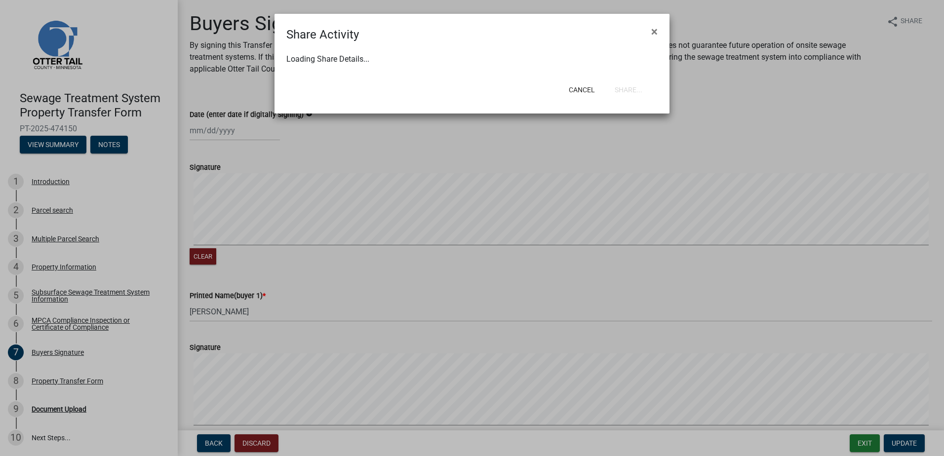
select select "0"
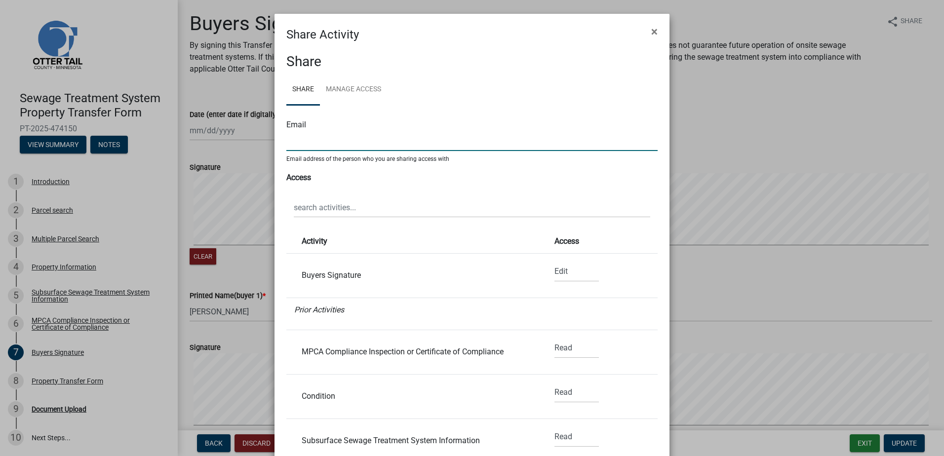
click at [334, 147] on input "text" at bounding box center [471, 141] width 371 height 20
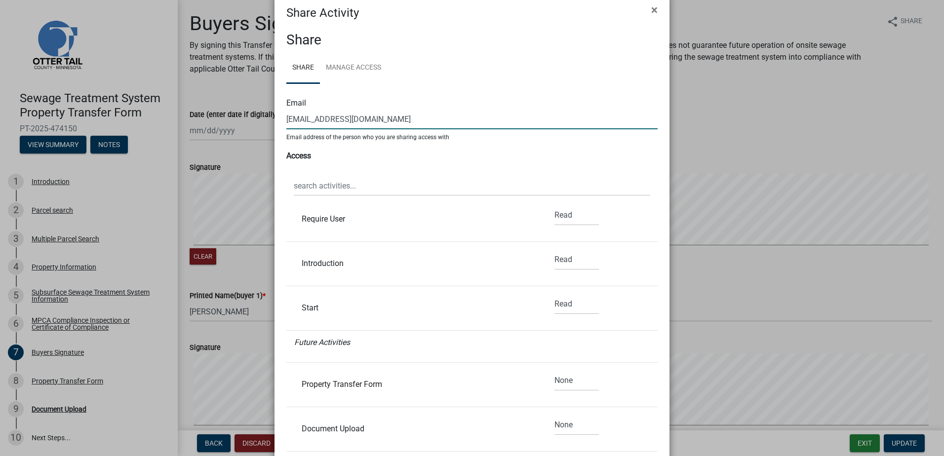
scroll to position [128, 0]
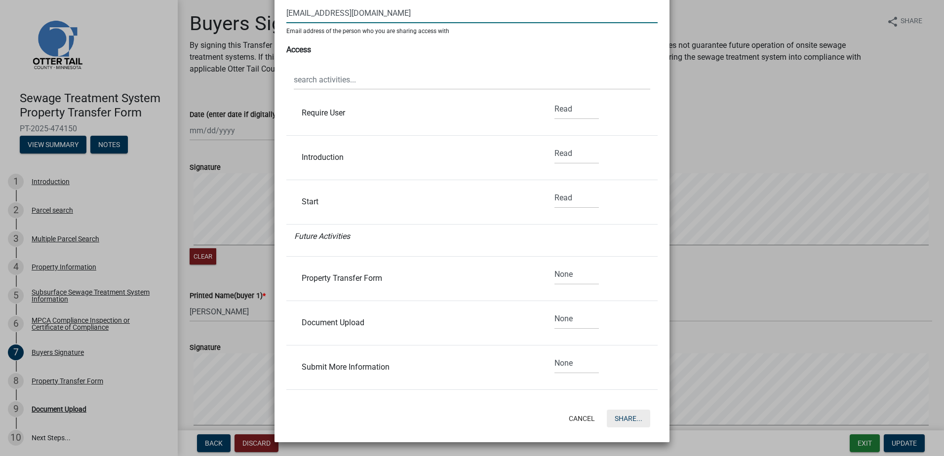
type input "cschlieman@bell.bank"
click at [625, 418] on button "Share..." at bounding box center [628, 419] width 43 height 18
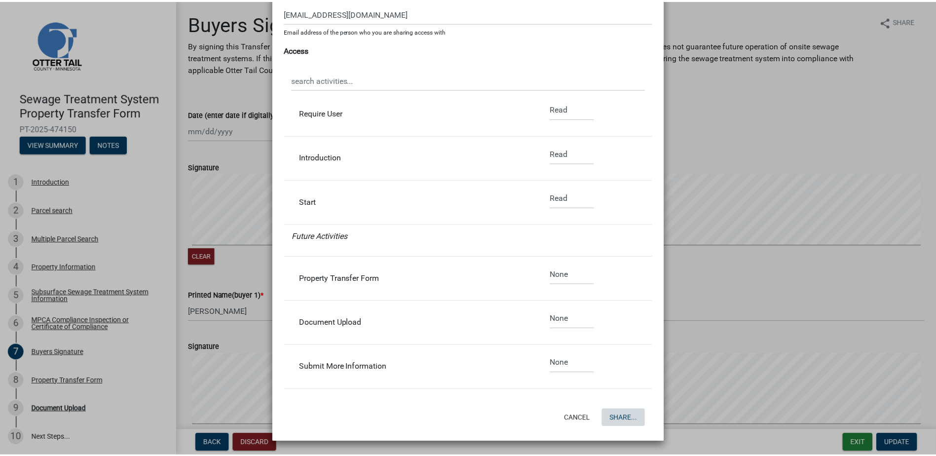
scroll to position [0, 0]
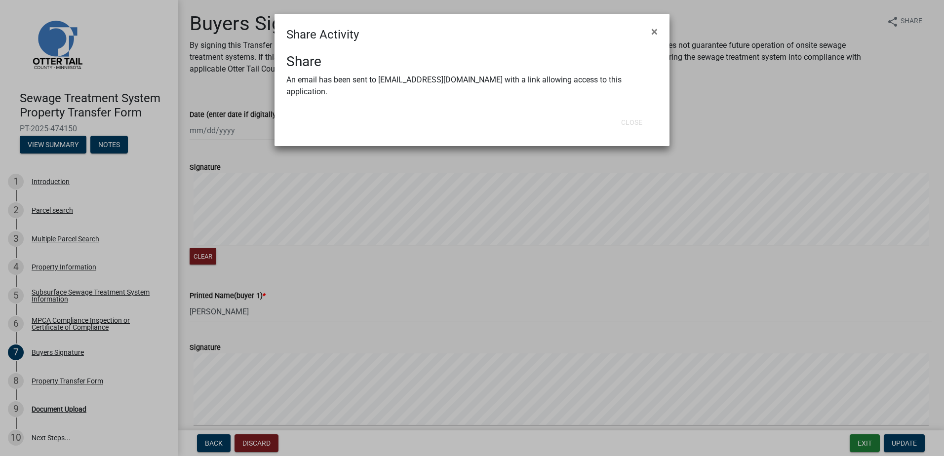
click at [759, 113] on ngb-modal-window "Share Activity × Share An email has been sent to cschlieman@bell.bank with a li…" at bounding box center [472, 228] width 944 height 456
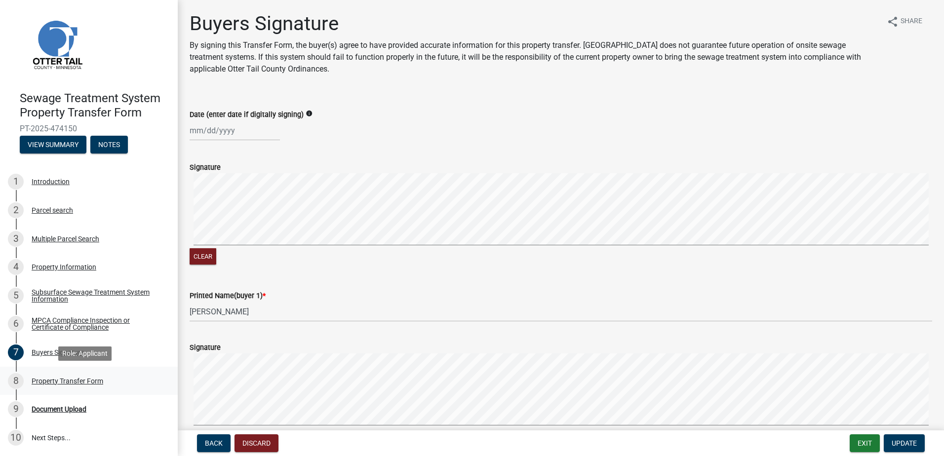
click at [65, 381] on div "Property Transfer Form" at bounding box center [68, 381] width 72 height 7
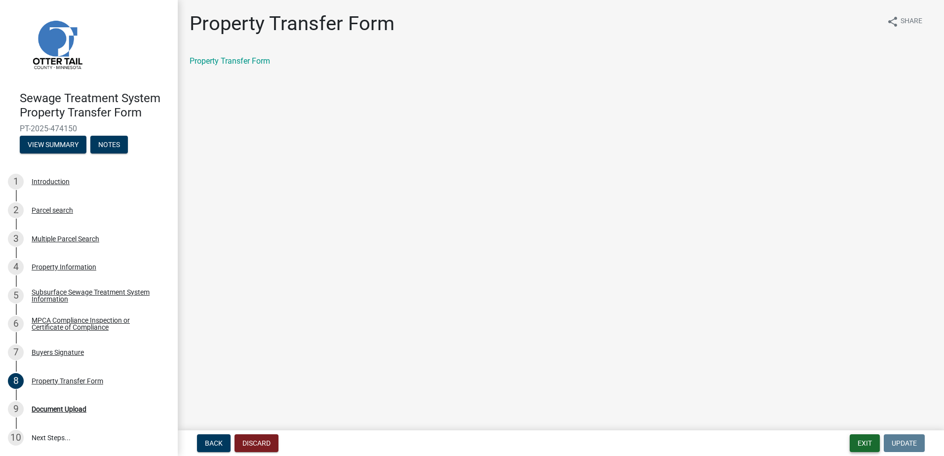
click at [852, 448] on button "Exit" at bounding box center [864, 443] width 30 height 18
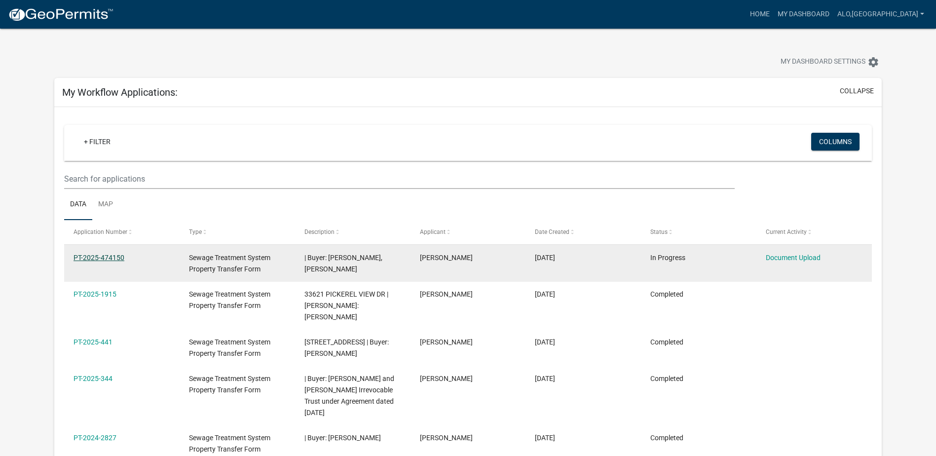
click at [99, 260] on link "PT-2025-474150" at bounding box center [99, 258] width 51 height 8
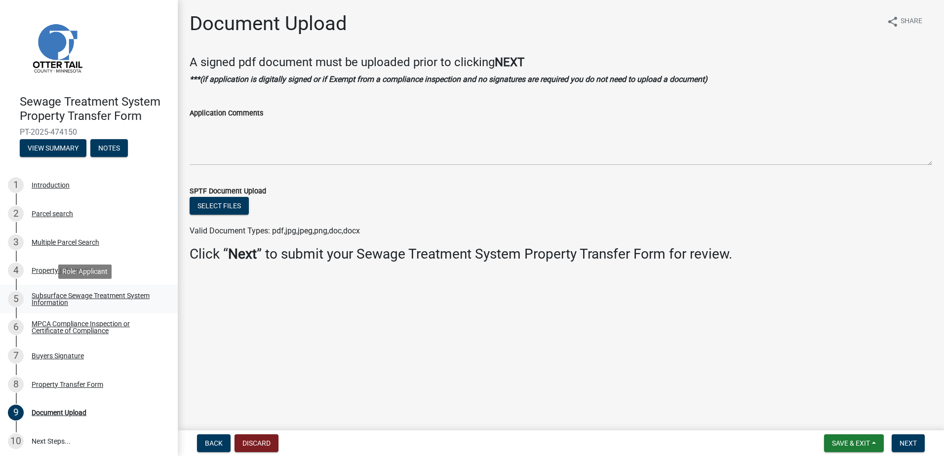
click at [56, 299] on div "Subsurface Sewage Treatment System Information" at bounding box center [97, 299] width 130 height 14
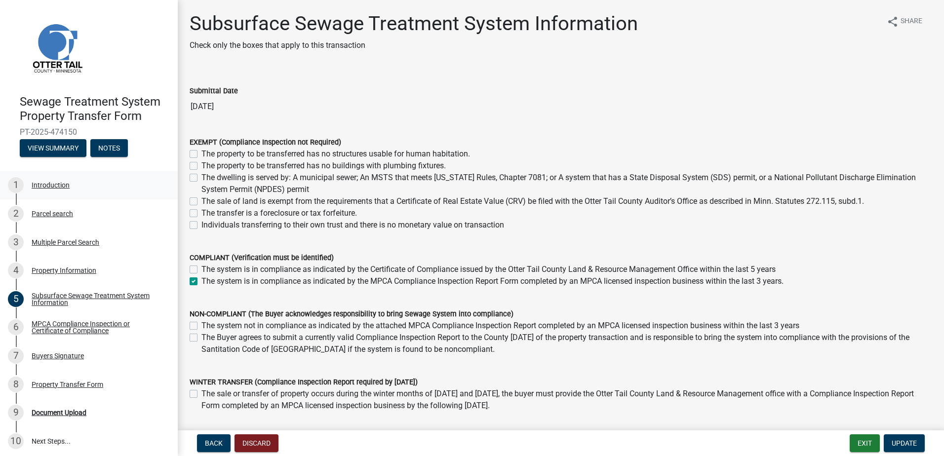
click at [52, 190] on div "1 Introduction" at bounding box center [85, 185] width 154 height 16
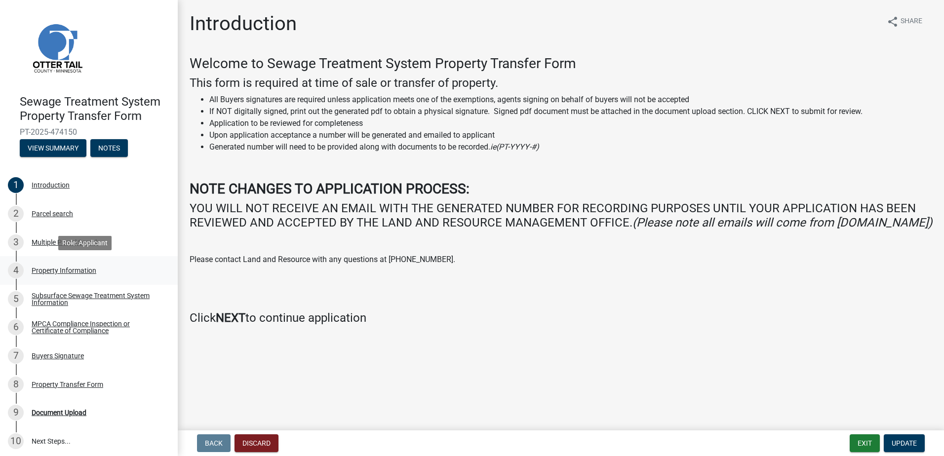
click at [60, 271] on div "Property Information" at bounding box center [64, 270] width 65 height 7
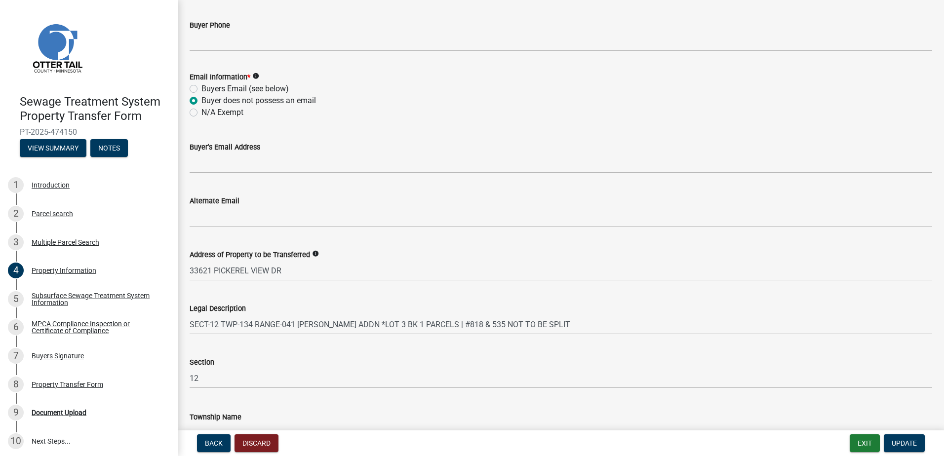
scroll to position [436, 0]
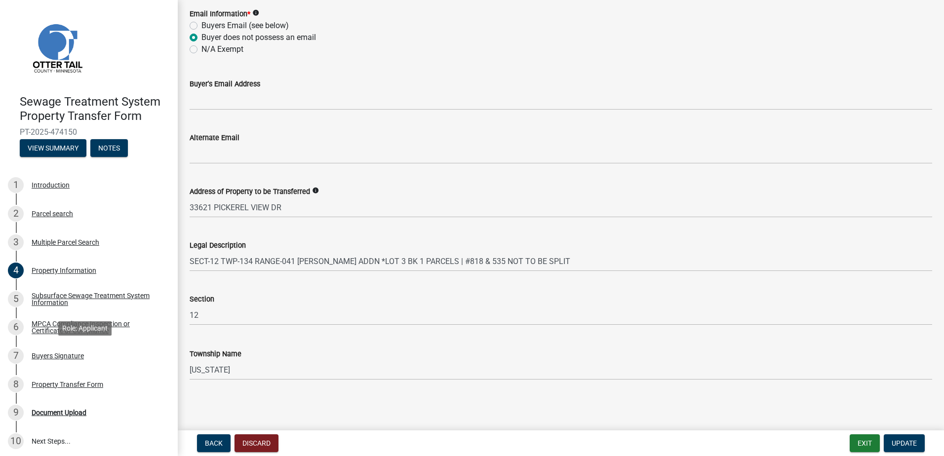
click at [59, 354] on div "Buyers Signature" at bounding box center [58, 355] width 52 height 7
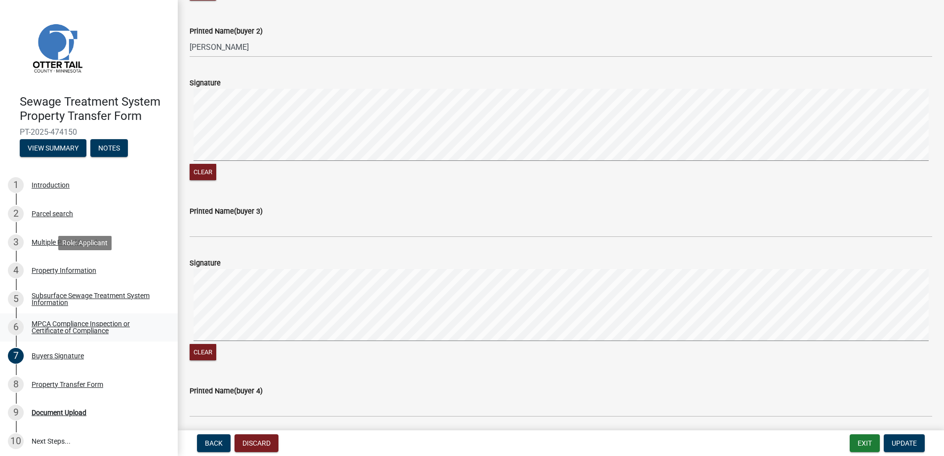
scroll to position [3, 0]
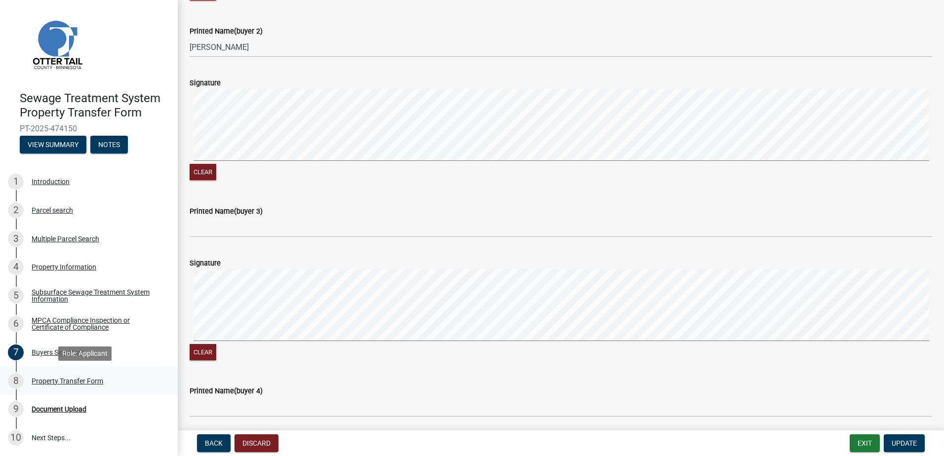
click at [59, 378] on div "Property Transfer Form" at bounding box center [68, 381] width 72 height 7
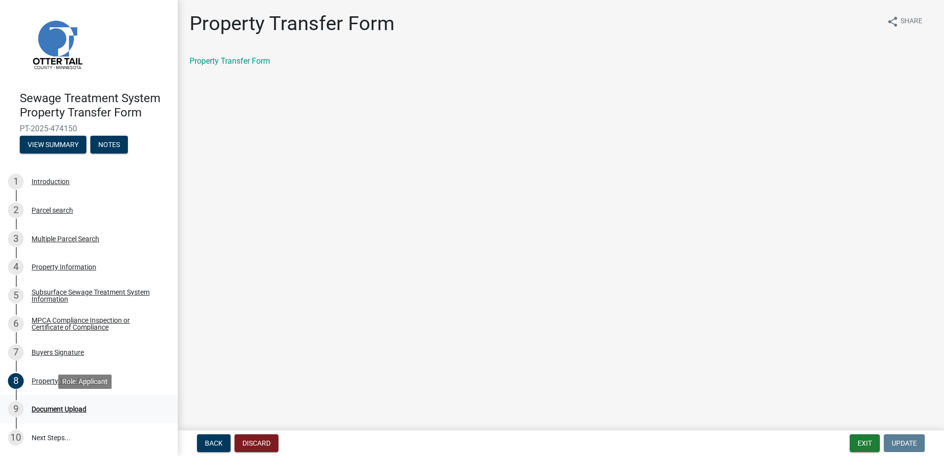
click at [42, 410] on div "Document Upload" at bounding box center [59, 409] width 55 height 7
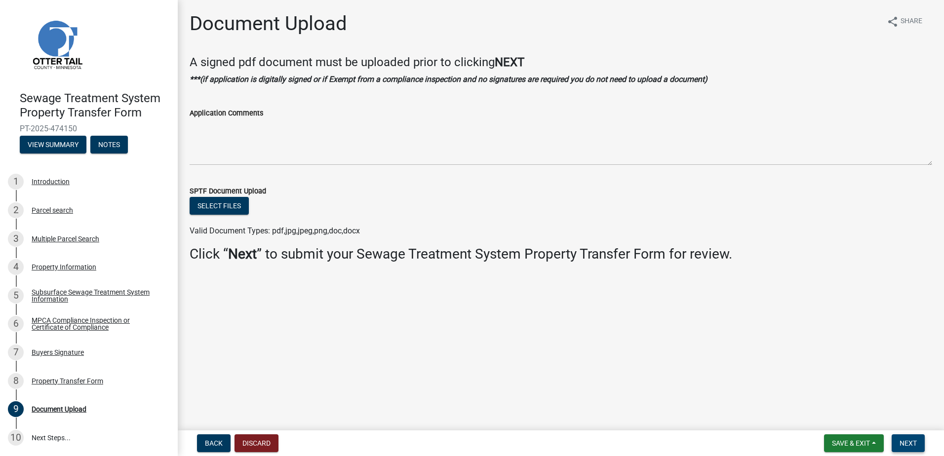
click at [903, 440] on span "Next" at bounding box center [907, 443] width 17 height 8
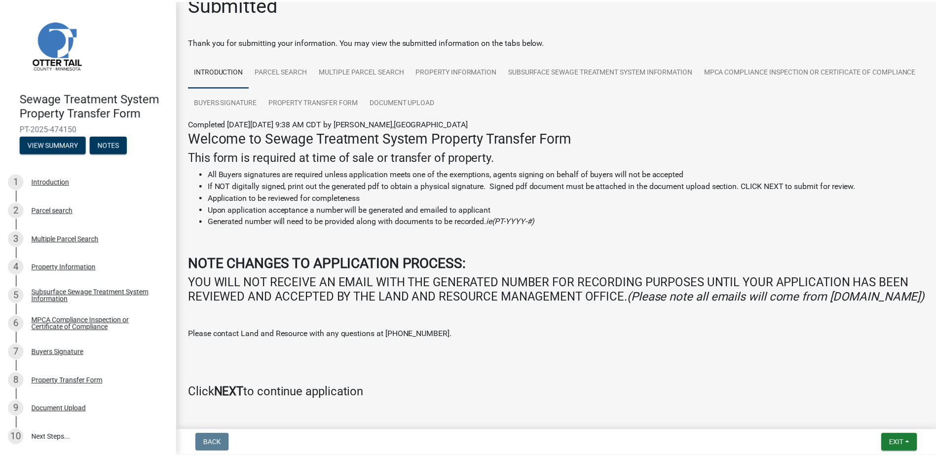
scroll to position [65, 0]
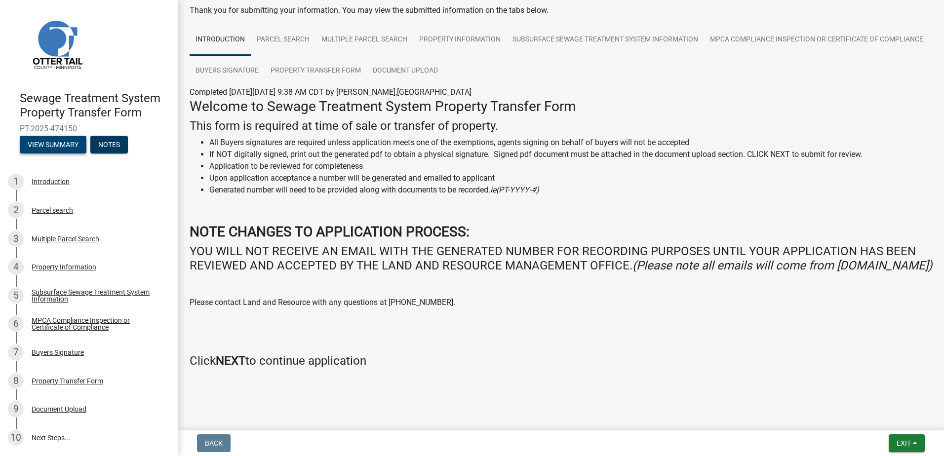
click at [48, 147] on button "View Summary" at bounding box center [53, 145] width 67 height 18
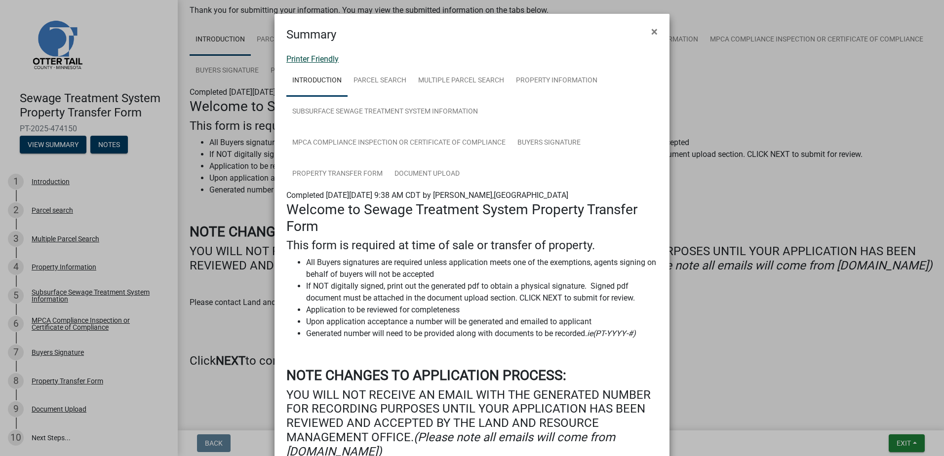
click at [299, 61] on link "Printer Friendly" at bounding box center [312, 58] width 52 height 9
click at [651, 31] on span "×" at bounding box center [654, 32] width 6 height 14
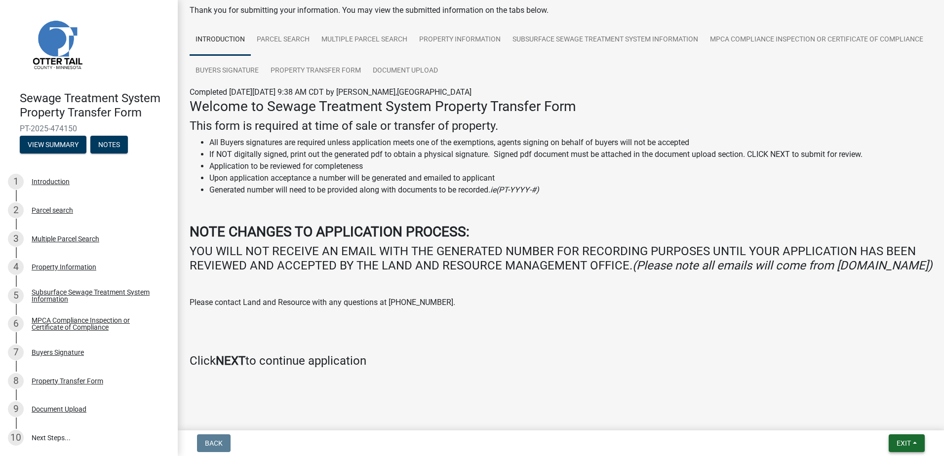
click at [902, 446] on span "Exit" at bounding box center [903, 443] width 14 height 8
click at [875, 419] on button "Save & Exit" at bounding box center [884, 418] width 79 height 24
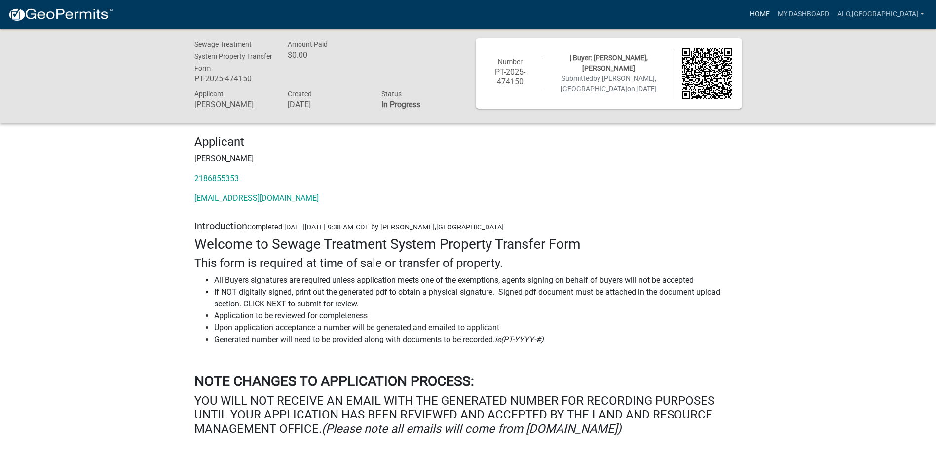
click at [774, 14] on link "Home" at bounding box center [760, 14] width 28 height 19
